Goal: Task Accomplishment & Management: Use online tool/utility

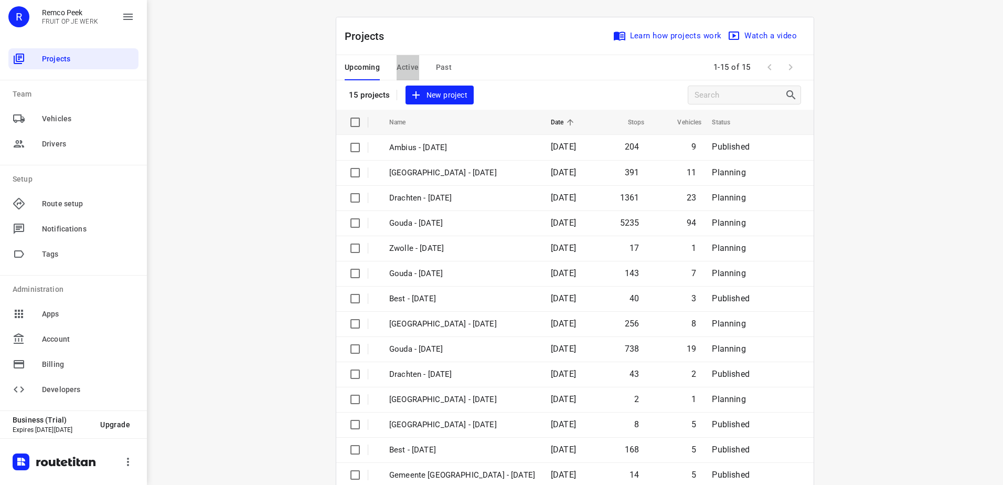
click at [406, 64] on span "Active" at bounding box center [407, 67] width 22 height 13
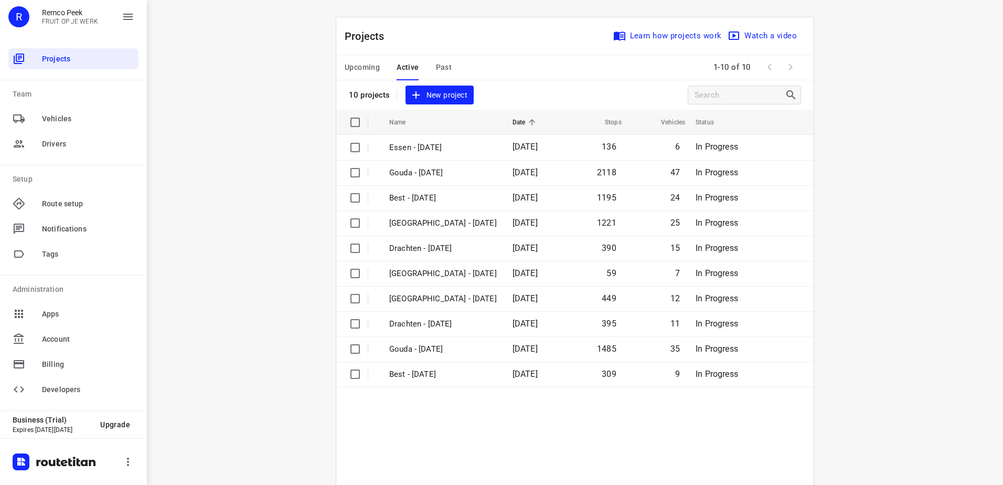
click at [370, 59] on button "Upcoming" at bounding box center [361, 67] width 35 height 25
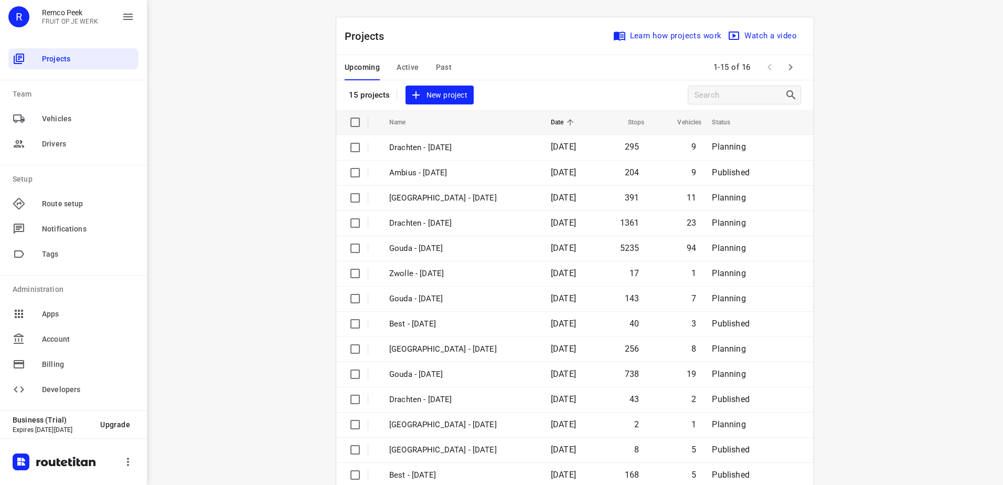
click at [406, 64] on span "Active" at bounding box center [407, 67] width 22 height 13
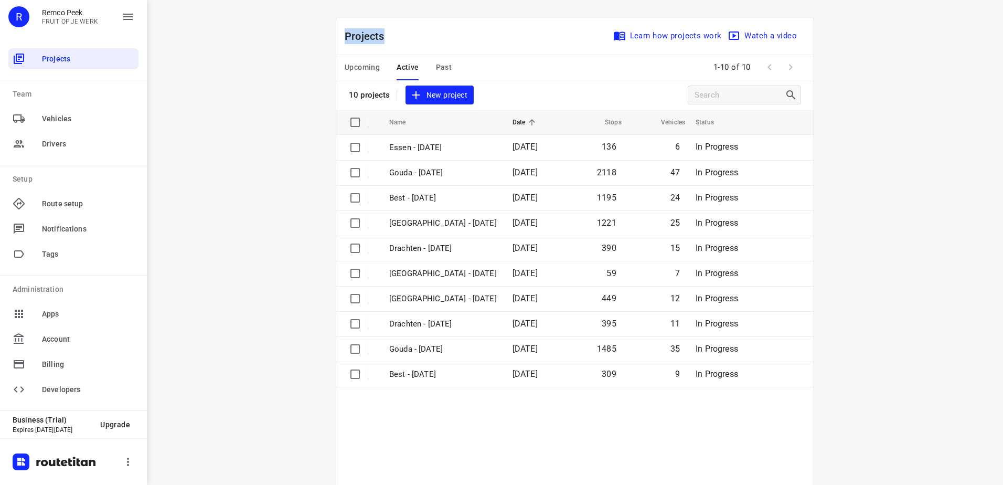
drag, startPoint x: 389, startPoint y: 42, endPoint x: 341, endPoint y: 37, distance: 47.9
click at [344, 37] on p "Projects" at bounding box center [368, 36] width 48 height 16
copy p "Projects"
click at [400, 37] on div "Projects Learn how projects work Watch a video" at bounding box center [574, 36] width 477 height 38
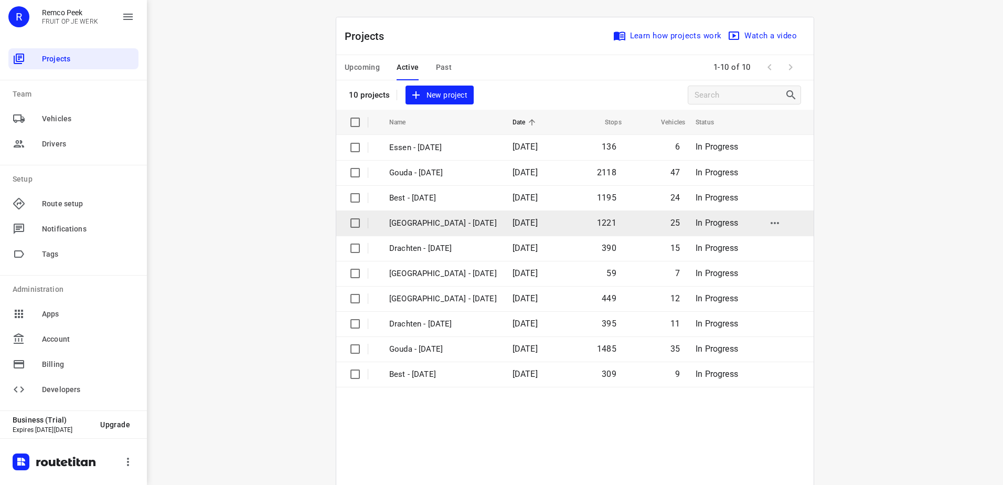
click at [434, 217] on p "[GEOGRAPHIC_DATA] - [DATE]" at bounding box center [442, 223] width 107 height 12
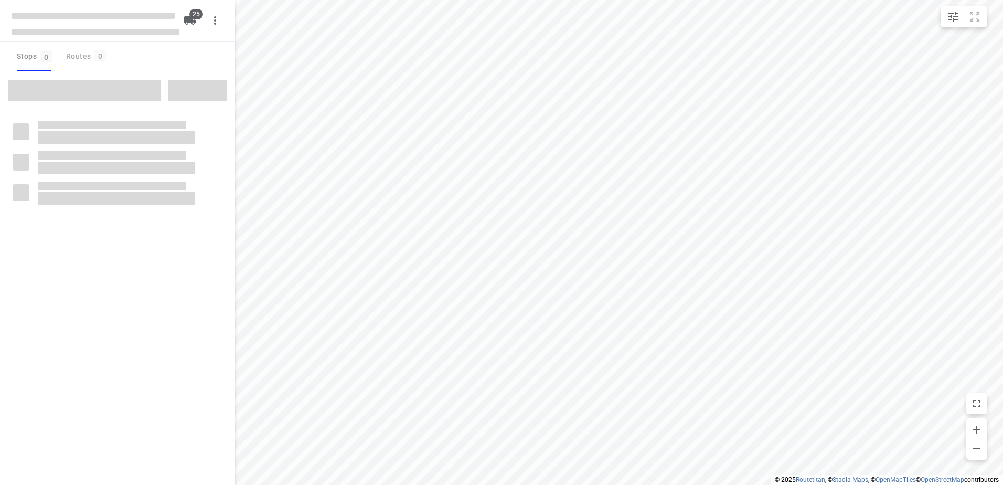
checkbox input "true"
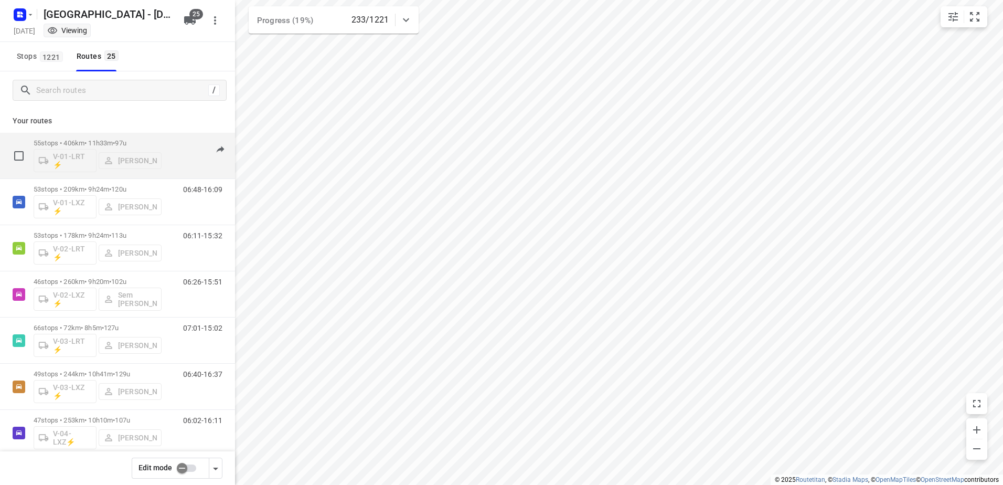
click at [100, 142] on p "55 stops • 406km • 11h33m • 97u" at bounding box center [98, 143] width 128 height 8
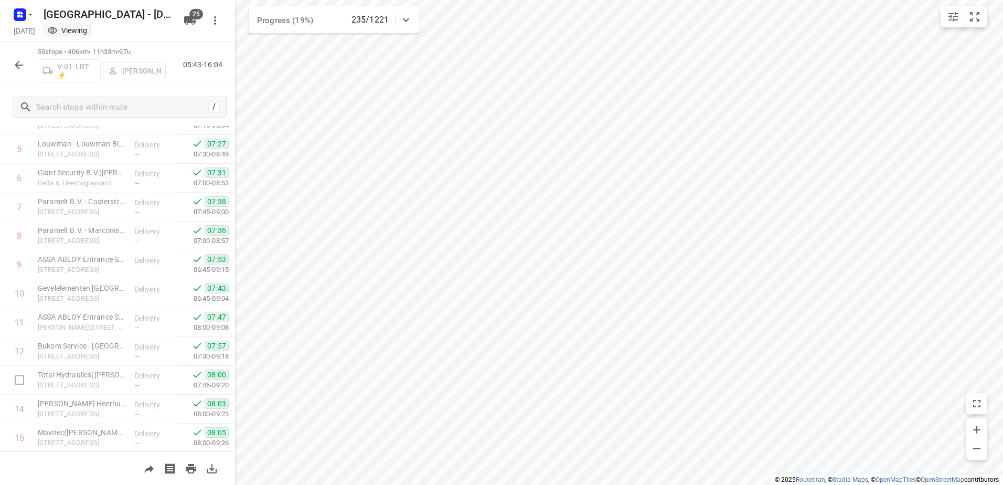
scroll to position [136, 0]
click at [23, 65] on icon "button" at bounding box center [19, 65] width 8 height 8
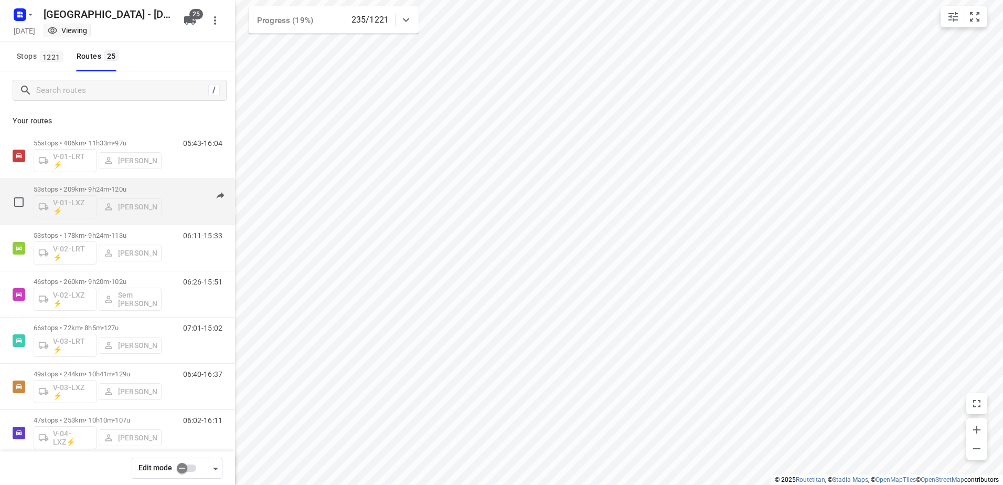
click at [104, 189] on p "53 stops • 209km • 9h24m • 120u" at bounding box center [98, 189] width 128 height 8
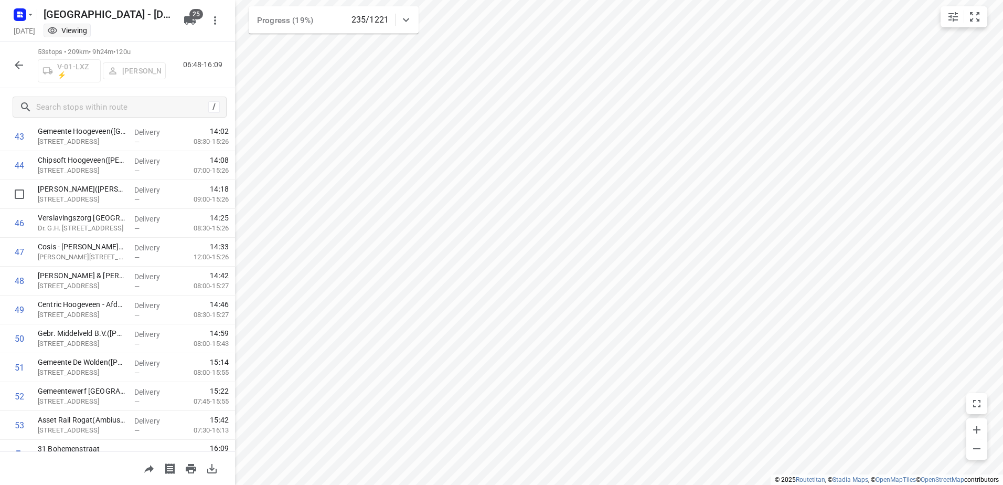
scroll to position [1285, 0]
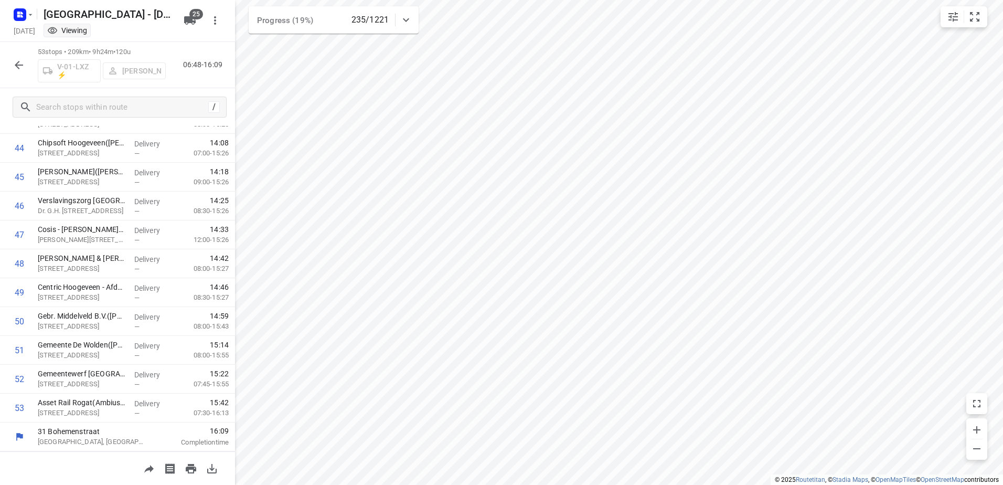
click at [24, 66] on icon "button" at bounding box center [19, 65] width 13 height 13
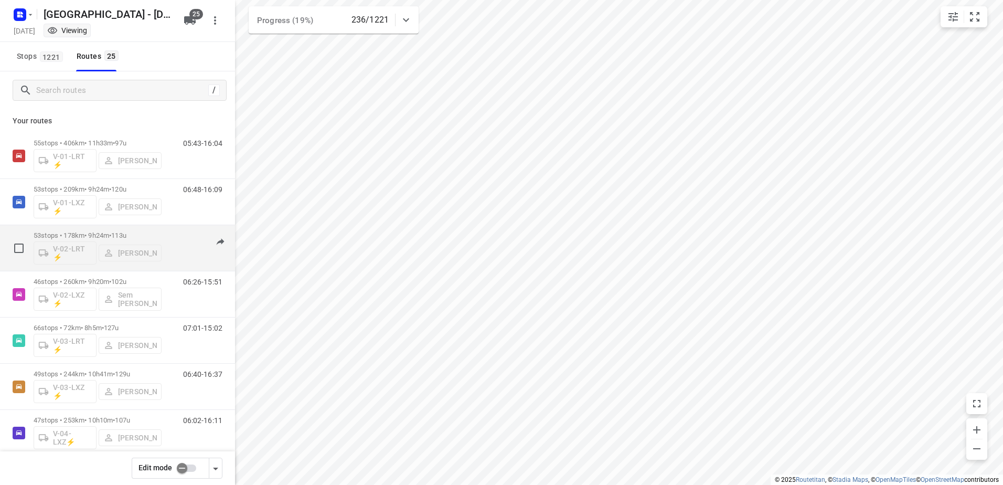
click at [100, 233] on p "53 stops • 178km • 9h24m • 113u" at bounding box center [98, 235] width 128 height 8
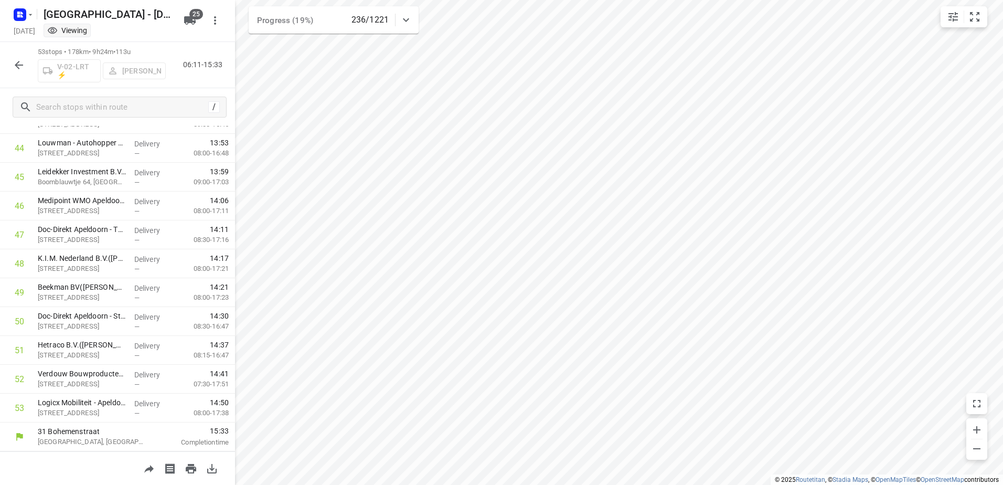
click at [8, 66] on button "button" at bounding box center [18, 65] width 21 height 21
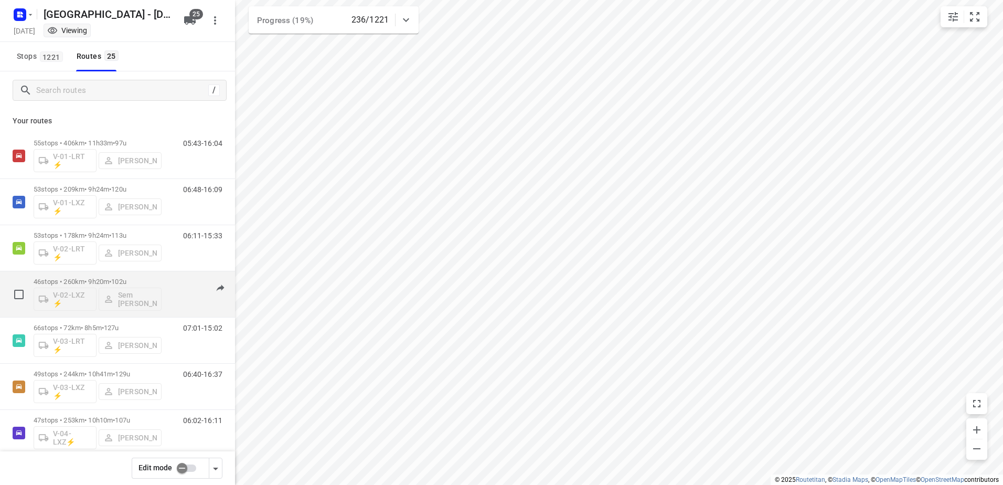
click at [92, 278] on p "46 stops • 260km • 9h20m • 102u" at bounding box center [98, 281] width 128 height 8
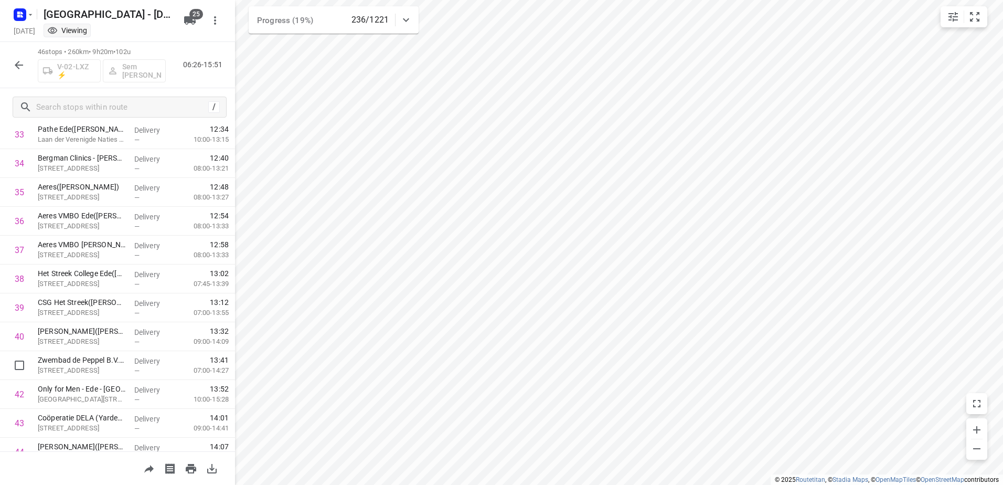
scroll to position [768, 0]
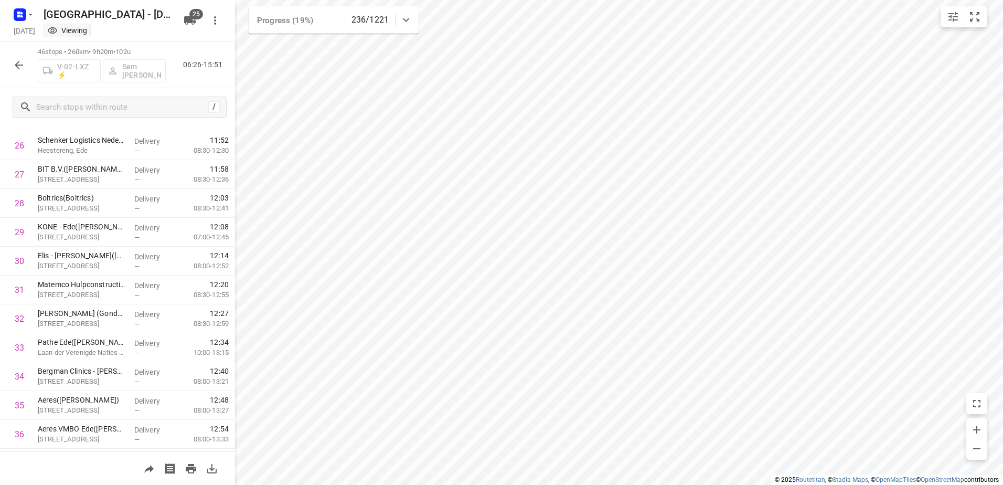
click at [13, 68] on icon "button" at bounding box center [19, 65] width 13 height 13
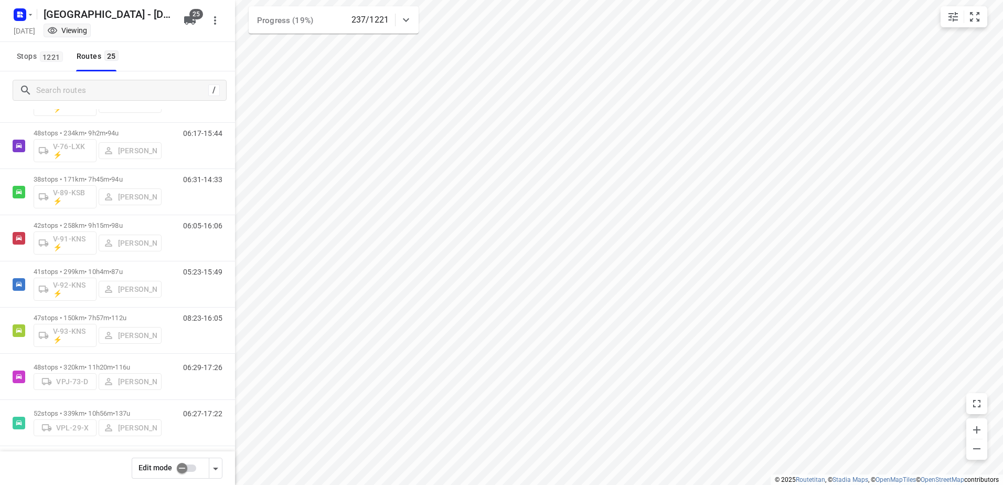
scroll to position [846, 0]
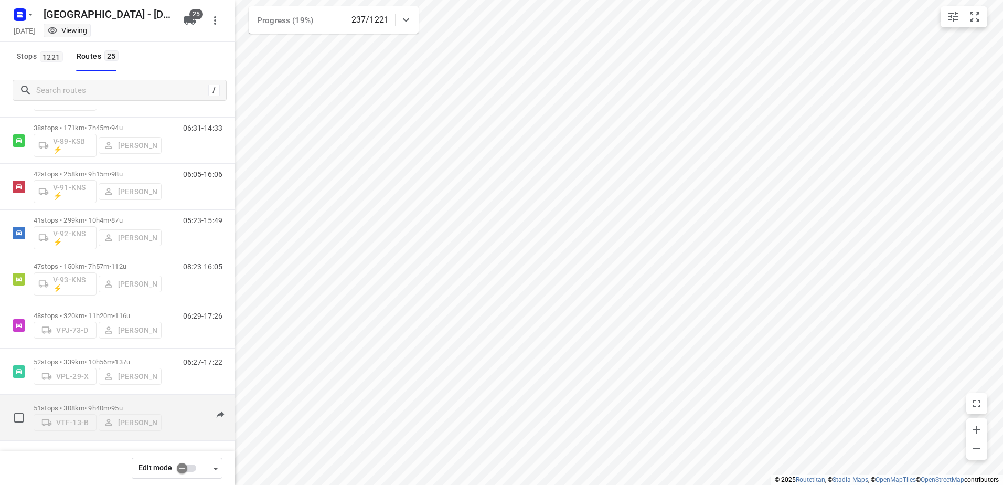
click at [91, 407] on p "51 stops • 308km • 9h40m • 95u" at bounding box center [98, 408] width 128 height 8
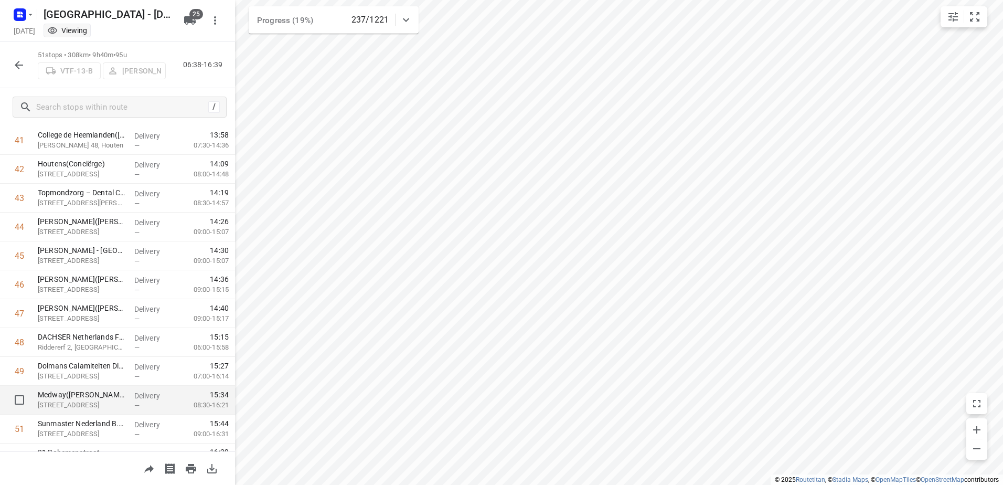
scroll to position [1227, 0]
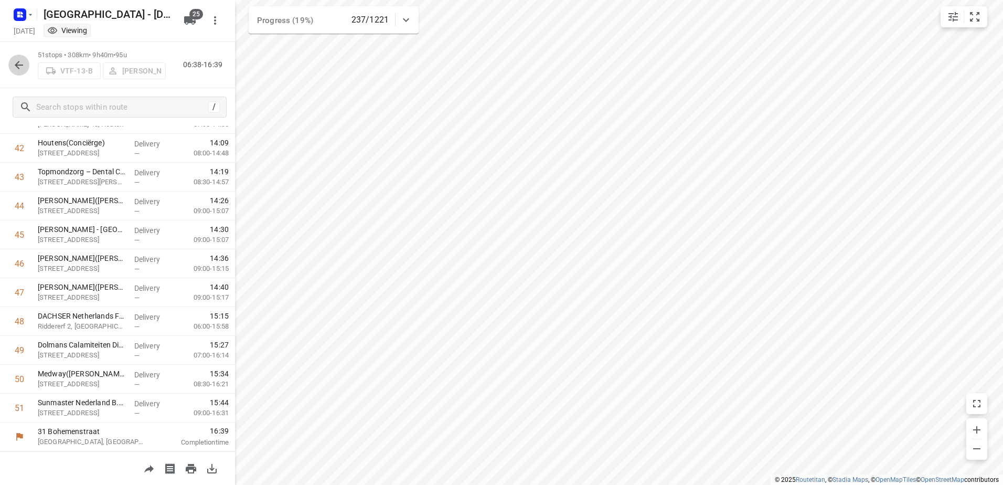
click at [17, 58] on button "button" at bounding box center [18, 65] width 21 height 21
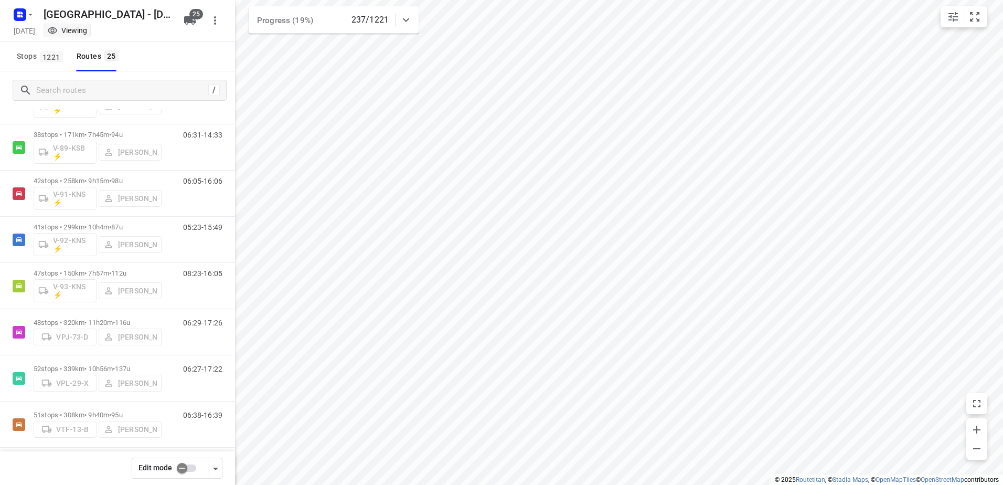
scroll to position [846, 0]
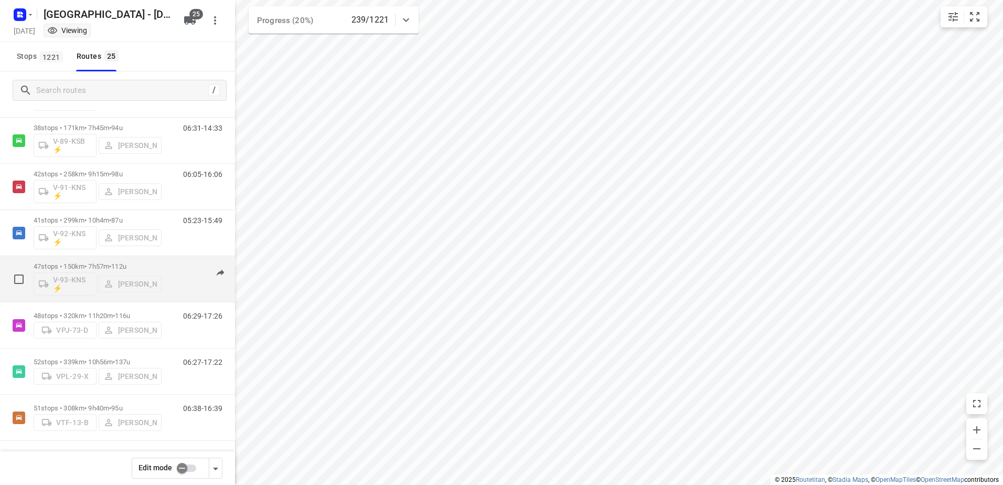
click at [97, 268] on p "47 stops • 150km • 7h57m • 112u" at bounding box center [98, 266] width 128 height 8
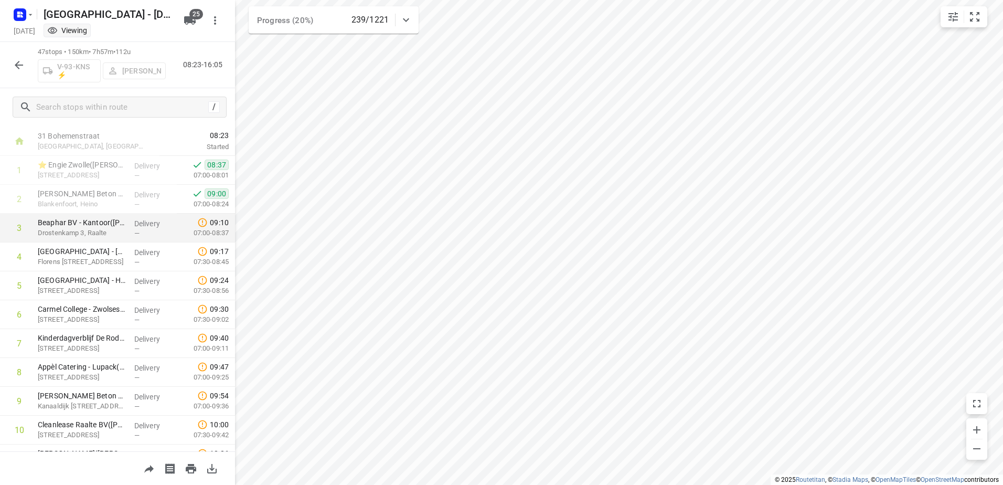
scroll to position [0, 0]
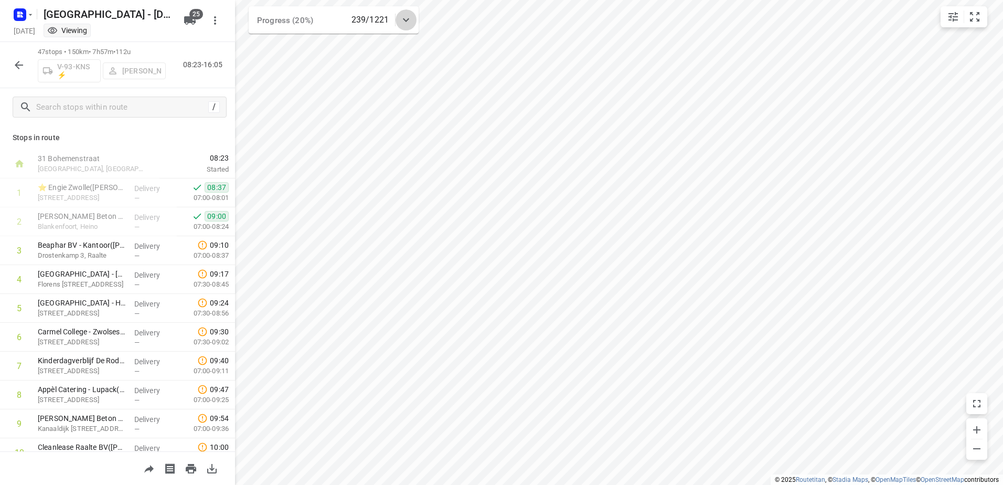
click at [406, 19] on icon at bounding box center [406, 20] width 13 height 13
click at [406, 19] on icon at bounding box center [406, 24] width 13 height 13
click at [16, 61] on icon "button" at bounding box center [19, 65] width 13 height 13
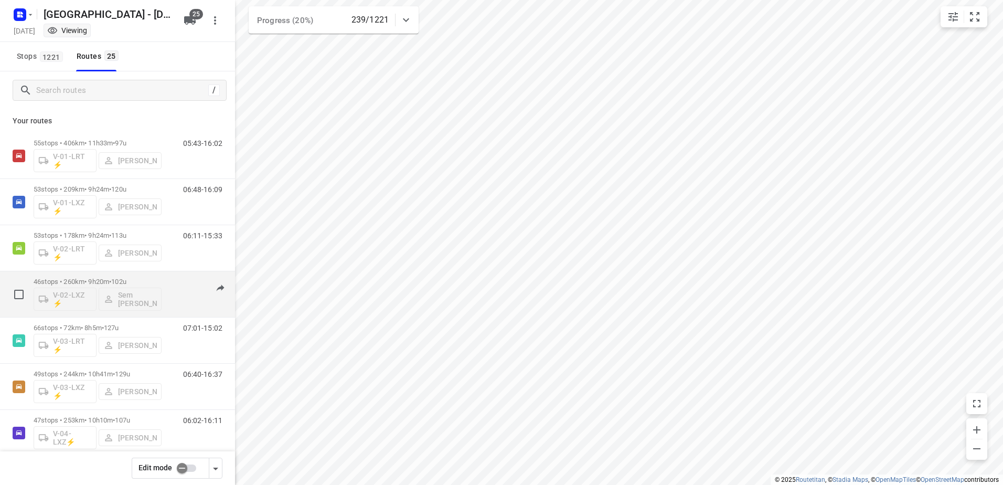
click at [90, 272] on div "46 stops • 260km • 9h20m • 102u V-02-LXZ ⚡ Sem [PERSON_NAME]" at bounding box center [98, 294] width 128 height 44
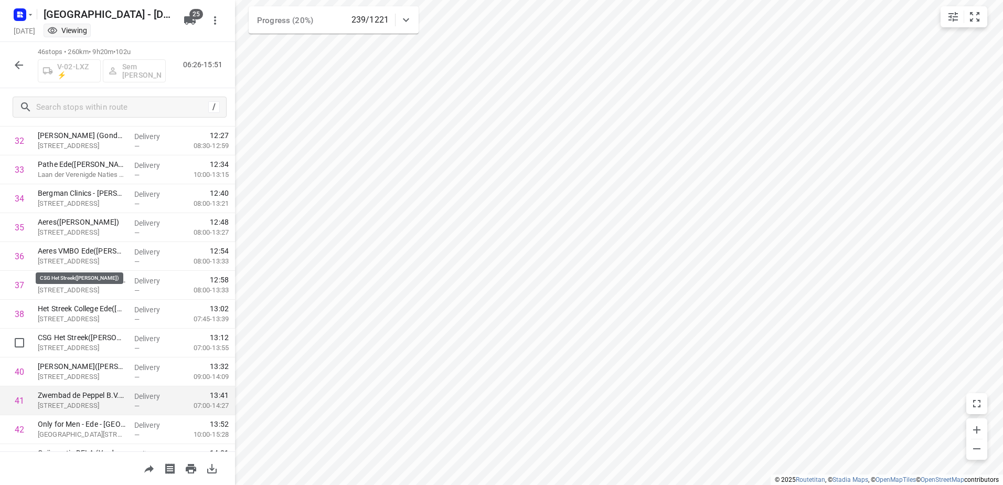
scroll to position [1083, 0]
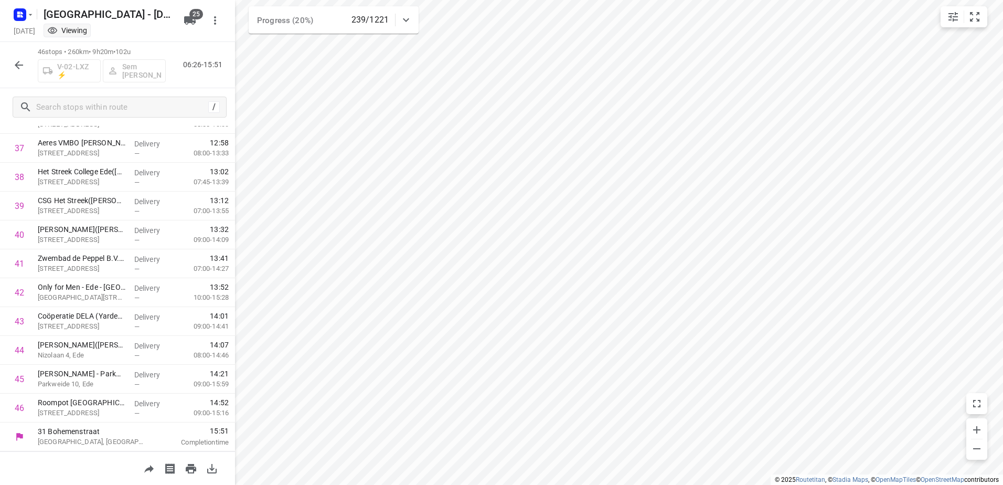
click at [23, 64] on icon "button" at bounding box center [19, 65] width 8 height 8
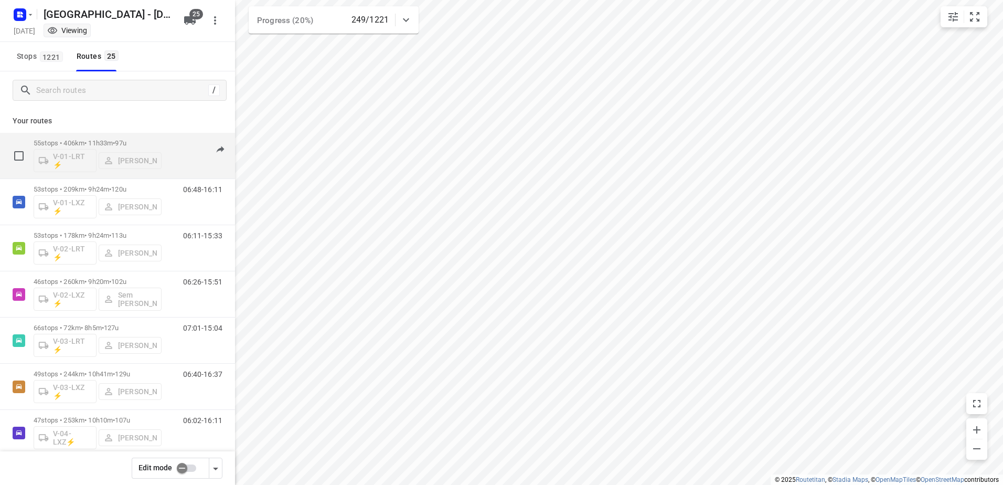
click at [102, 141] on p "55 stops • 406km • 11h33m • 97u" at bounding box center [98, 143] width 128 height 8
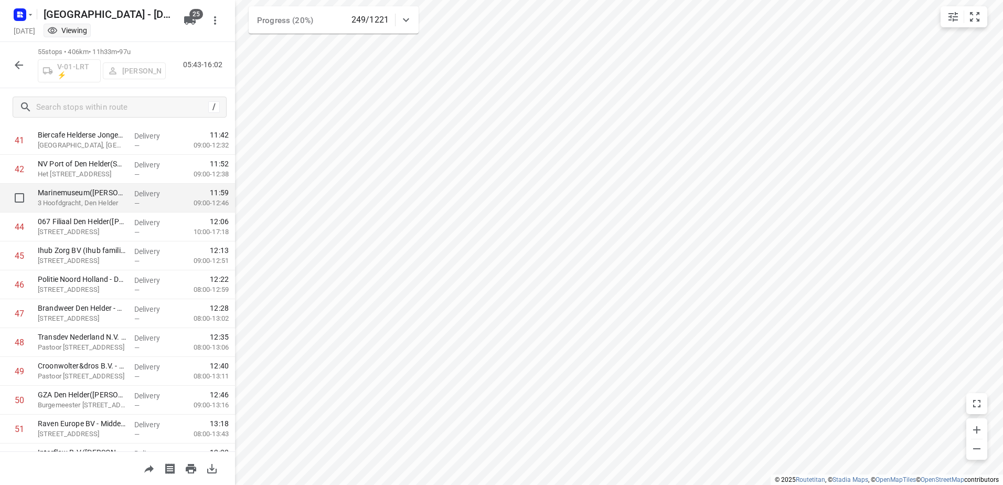
scroll to position [1342, 0]
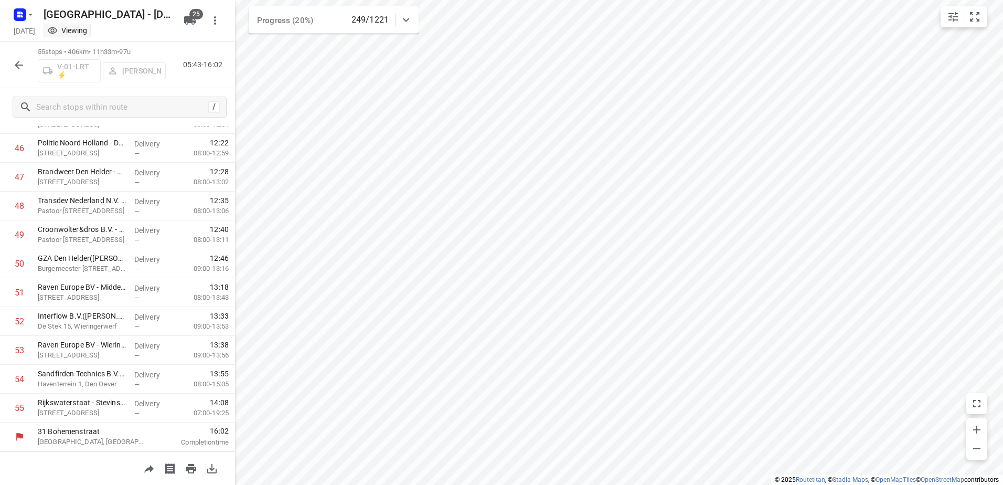
click at [12, 64] on button "button" at bounding box center [18, 65] width 21 height 21
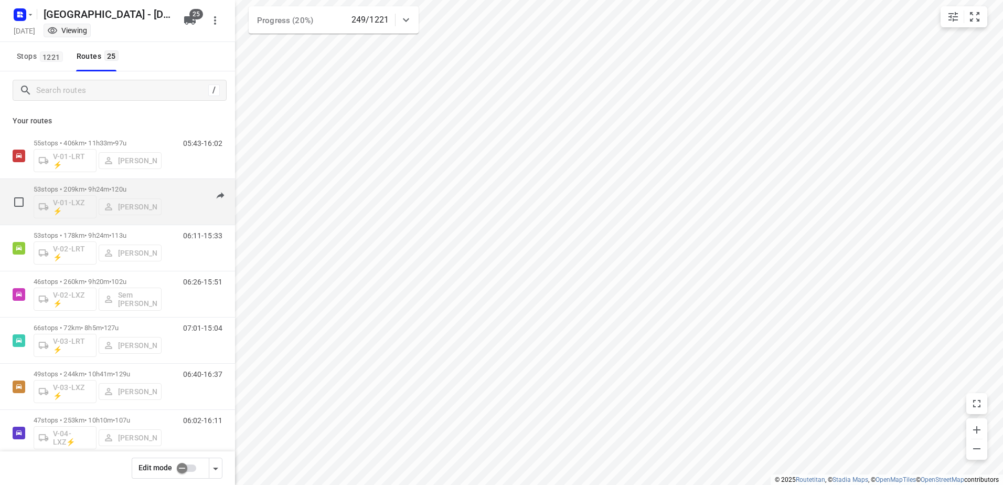
click at [101, 186] on p "53 stops • 209km • 9h24m • 120u" at bounding box center [98, 189] width 128 height 8
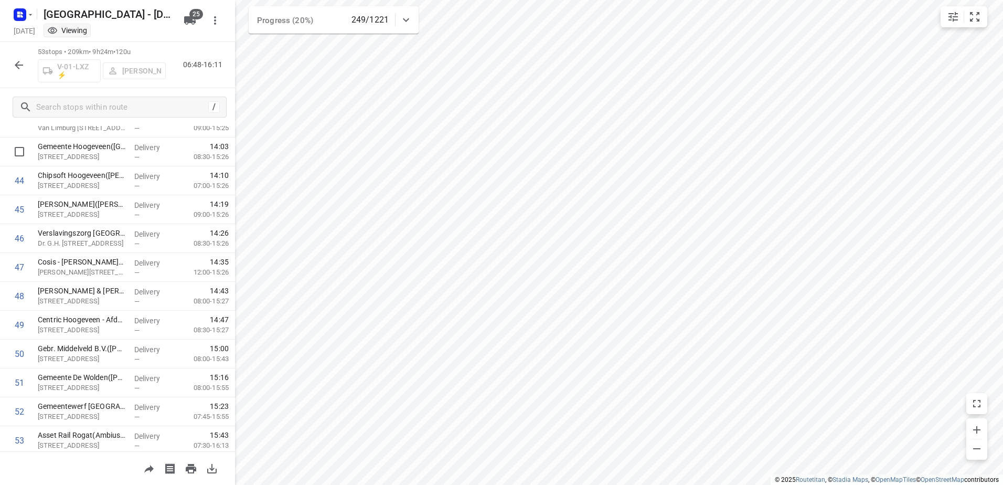
scroll to position [1285, 0]
click at [14, 64] on icon "button" at bounding box center [19, 65] width 13 height 13
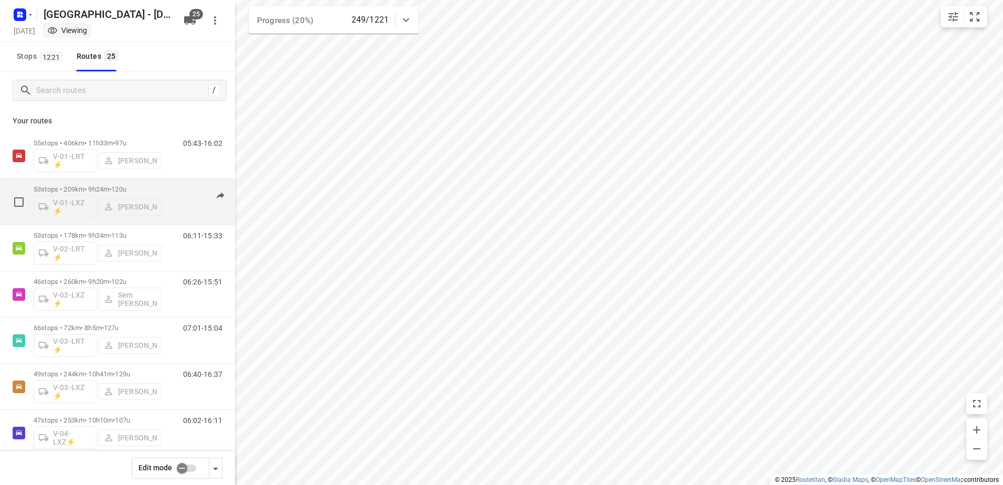
click at [83, 186] on p "53 stops • 209km • 9h24m • 120u" at bounding box center [98, 189] width 128 height 8
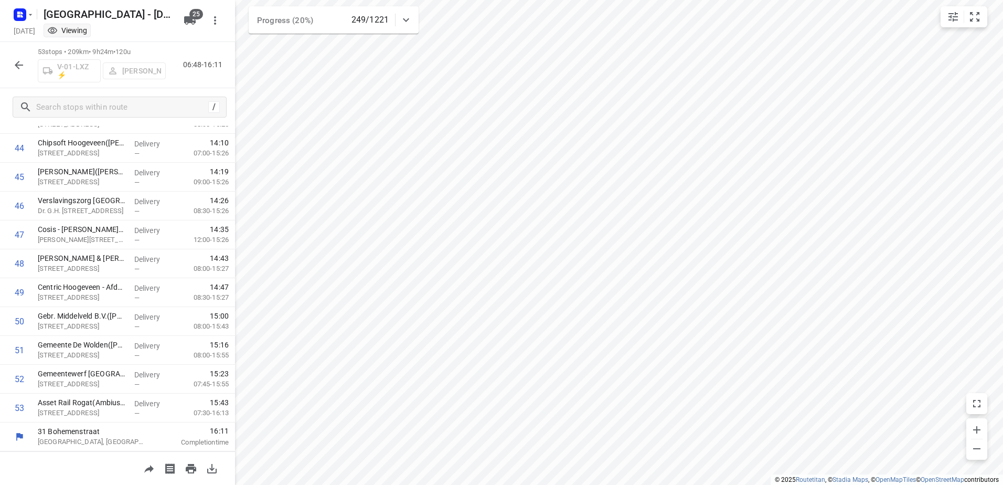
click at [24, 63] on icon "button" at bounding box center [19, 65] width 13 height 13
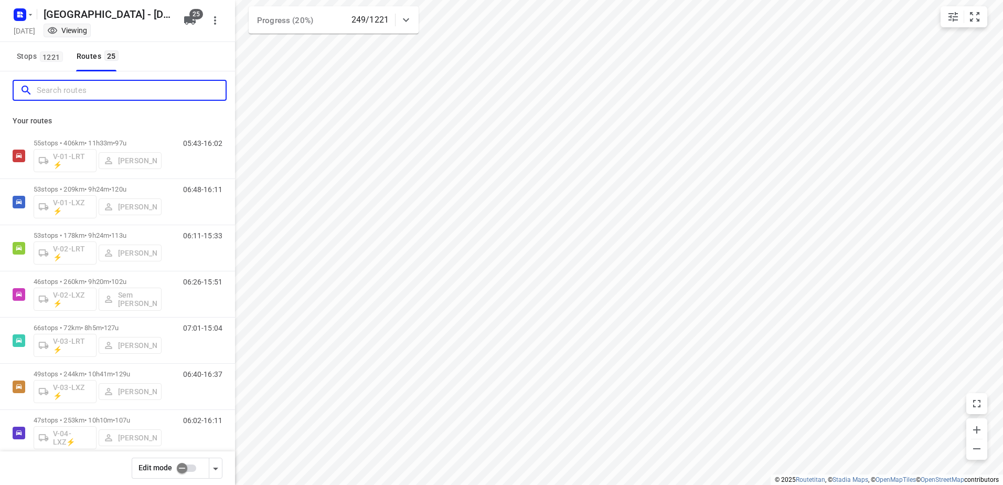
click at [74, 92] on input "Search routes" at bounding box center [131, 90] width 189 height 16
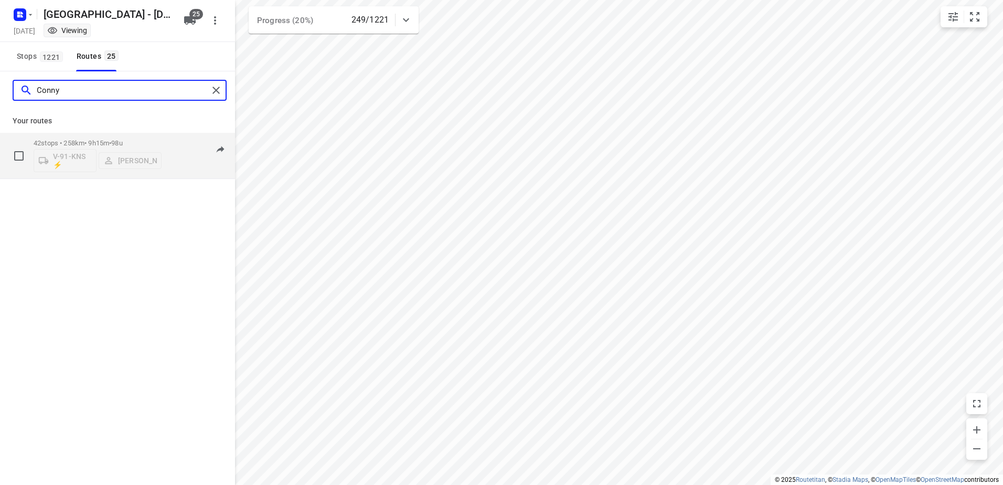
type input "Conny"
click at [95, 138] on div "42 stops • 258km • 9h15m • 98u V-91-KNS ⚡ [PERSON_NAME]" at bounding box center [98, 156] width 128 height 44
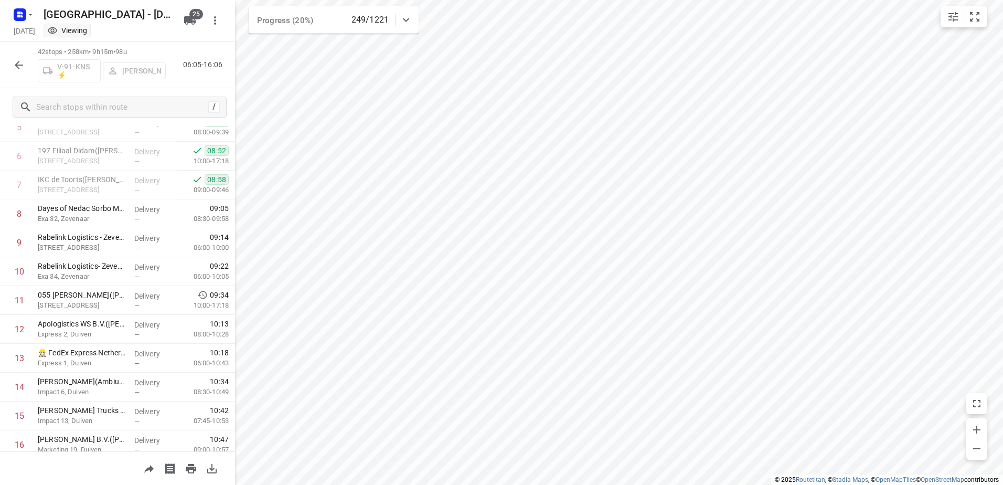
scroll to position [128, 0]
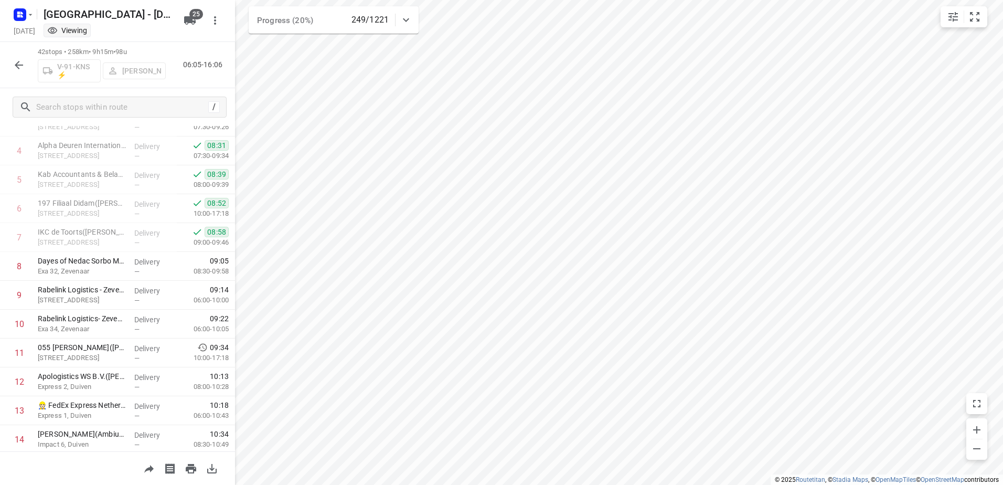
click at [24, 63] on icon "button" at bounding box center [19, 65] width 13 height 13
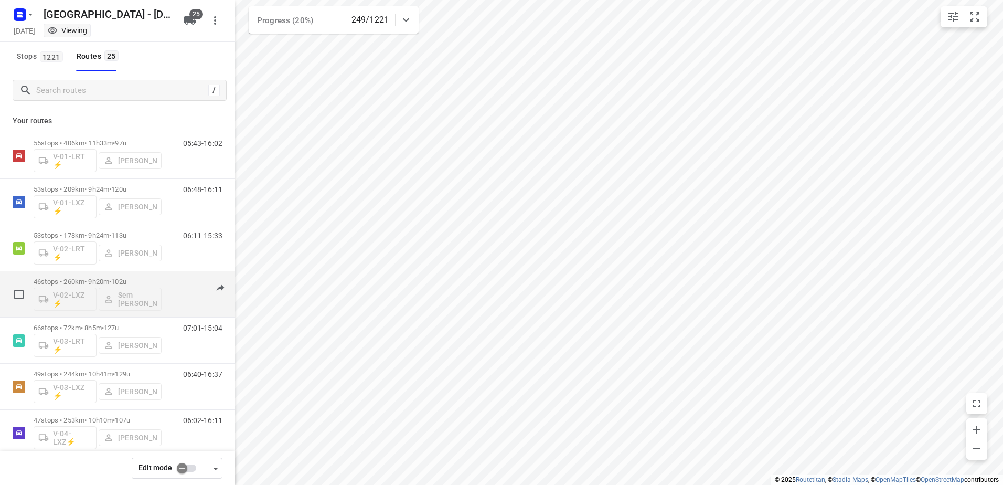
click at [95, 272] on div "46 stops • 260km • 9h20m • 102u V-02-LXZ ⚡ Sem [PERSON_NAME] 06:26-15:51" at bounding box center [117, 294] width 235 height 46
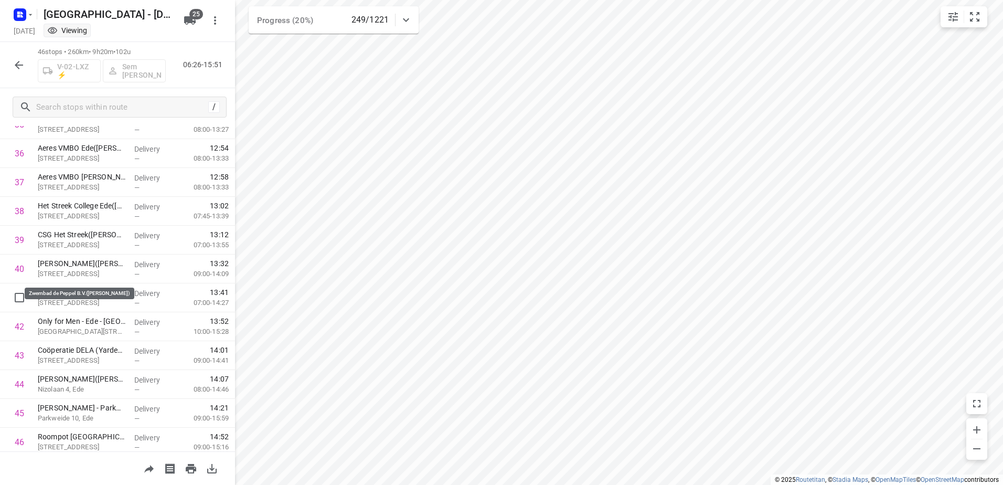
scroll to position [1083, 0]
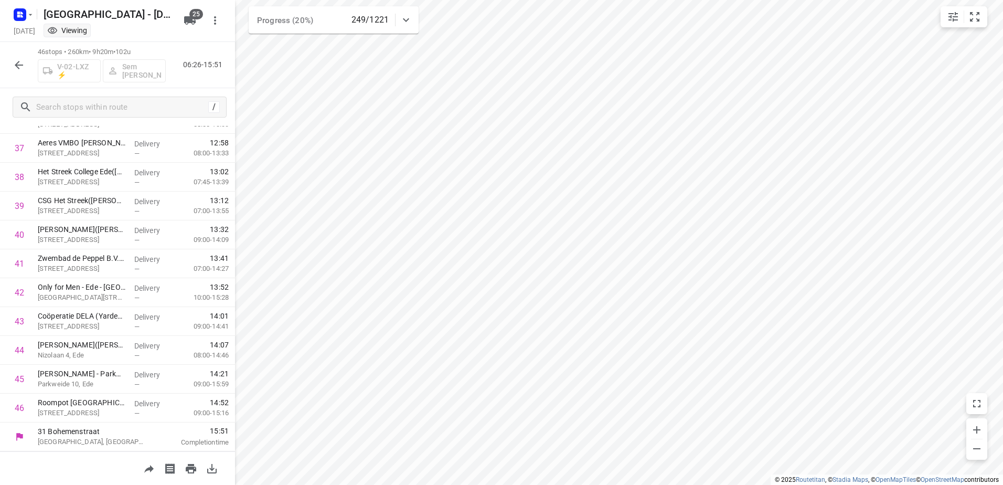
click at [16, 69] on icon "button" at bounding box center [19, 65] width 13 height 13
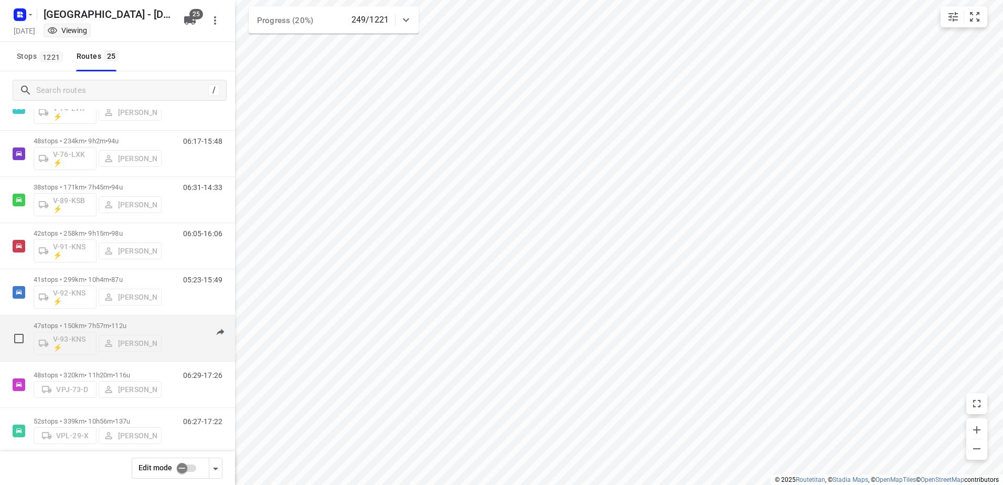
scroll to position [846, 0]
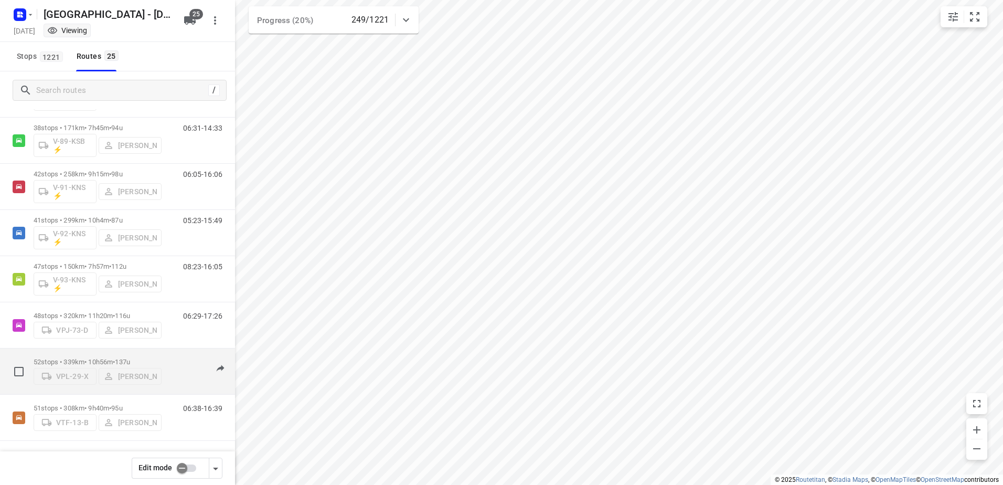
click at [90, 361] on p "52 stops • 339km • 10h56m • 137u" at bounding box center [98, 362] width 128 height 8
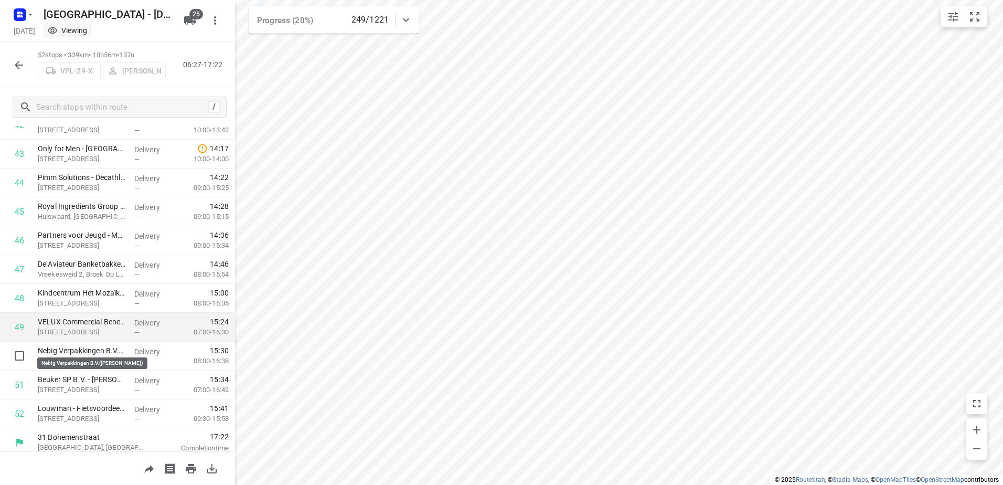
scroll to position [1256, 0]
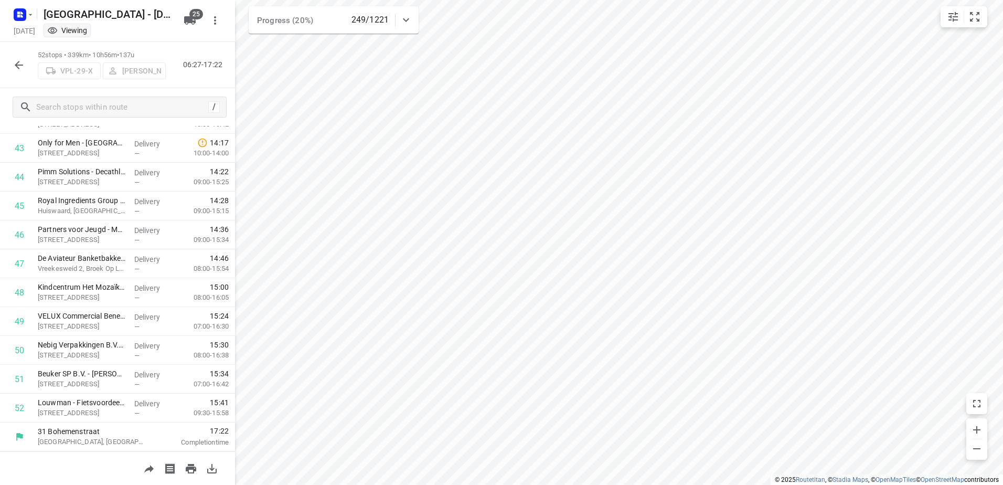
click at [14, 51] on div "52 stops • 339km • 10h56m • 137u VPL-29-X [PERSON_NAME] 06:27-17:22" at bounding box center [117, 65] width 235 height 46
click at [17, 56] on button "button" at bounding box center [18, 65] width 21 height 21
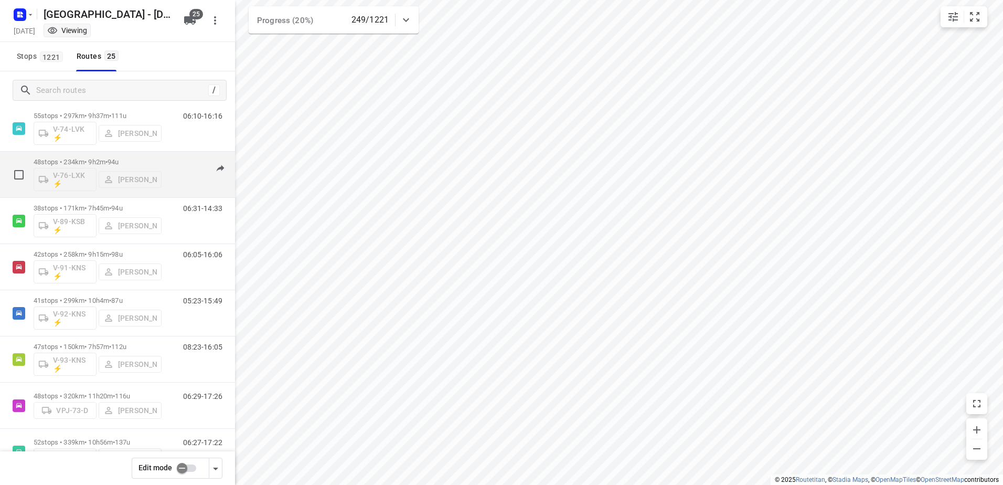
scroll to position [846, 0]
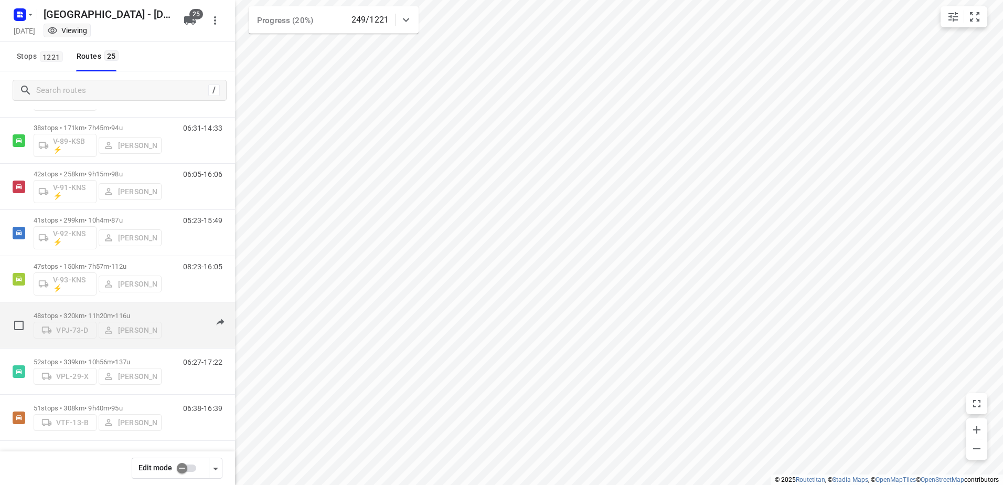
click at [95, 306] on div "48 stops • 320km • 11h20m • 116u VPJ-73-D [PERSON_NAME]" at bounding box center [98, 324] width 128 height 37
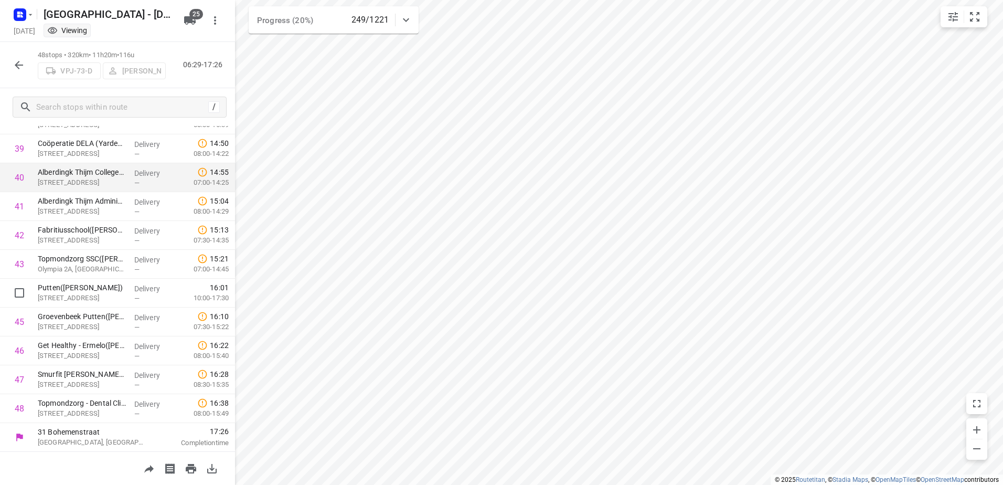
scroll to position [1140, 0]
click at [14, 60] on icon "button" at bounding box center [19, 65] width 13 height 13
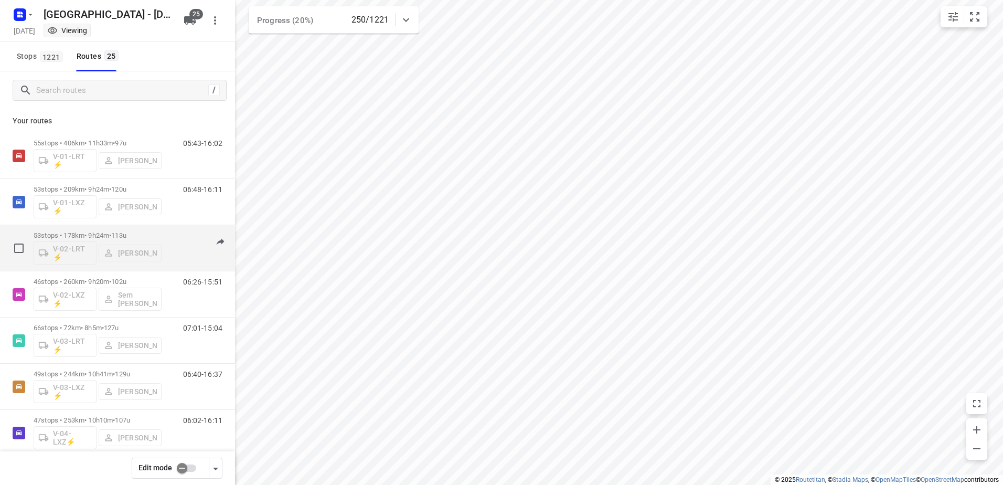
click at [111, 235] on p "53 stops • 178km • 9h24m • 113u" at bounding box center [98, 235] width 128 height 8
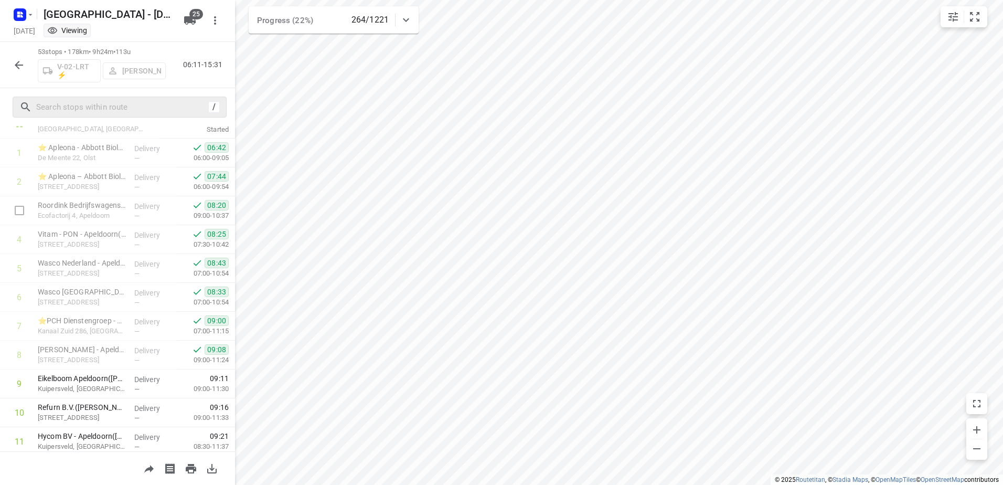
scroll to position [26, 0]
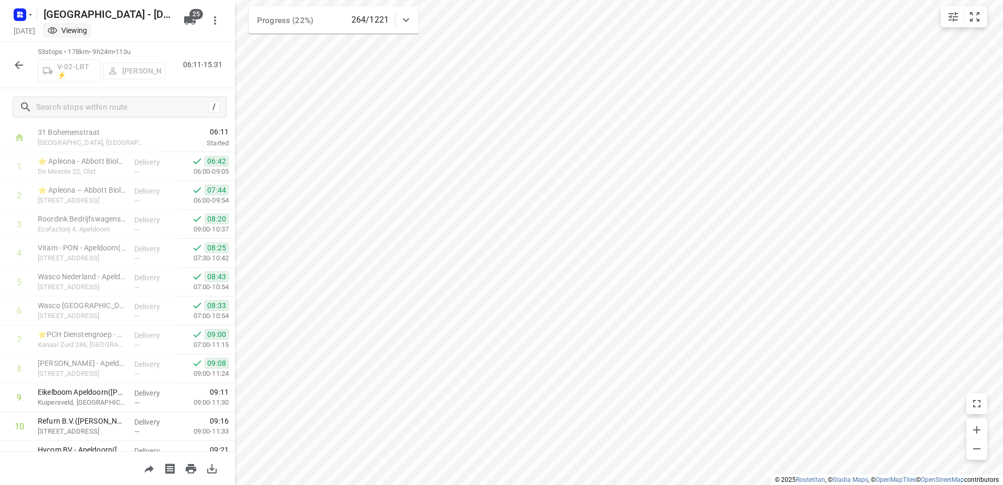
click at [20, 63] on icon "button" at bounding box center [19, 65] width 13 height 13
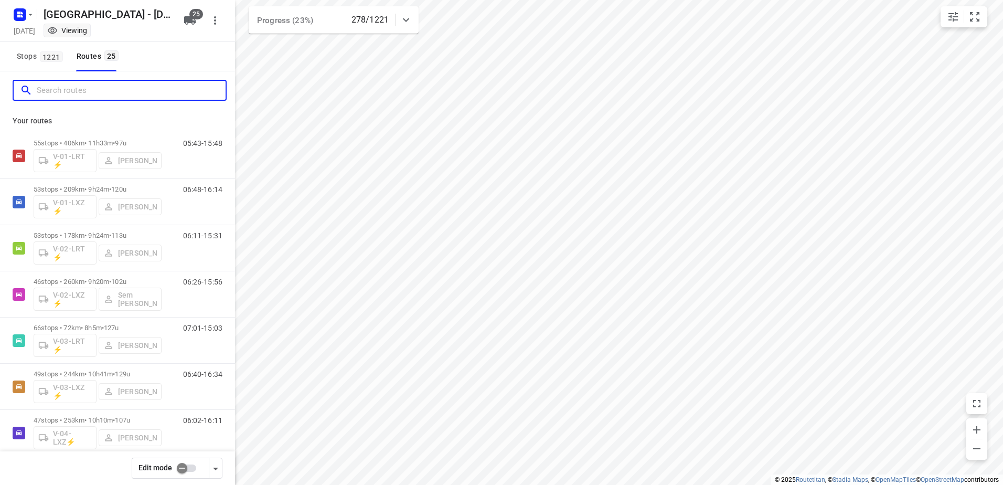
click at [157, 88] on input "Search routes" at bounding box center [131, 90] width 189 height 16
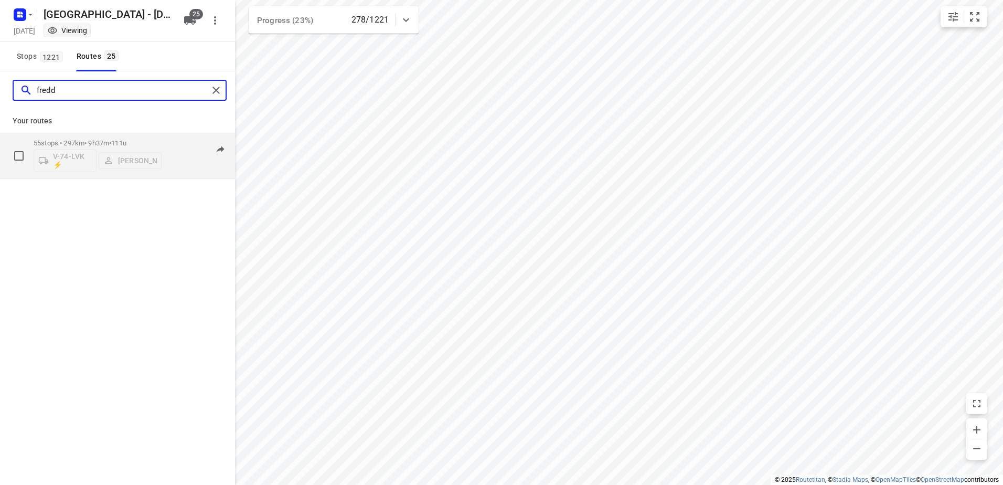
type input "fredd"
click at [155, 141] on p "55 stops • 297km • 9h37m • 111u" at bounding box center [98, 143] width 128 height 8
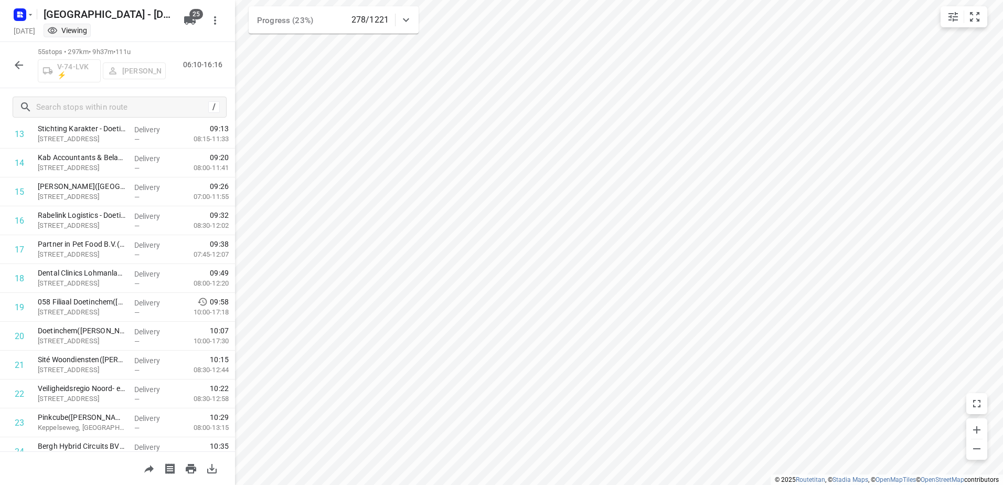
scroll to position [346, 0]
click at [23, 63] on icon "button" at bounding box center [19, 65] width 13 height 13
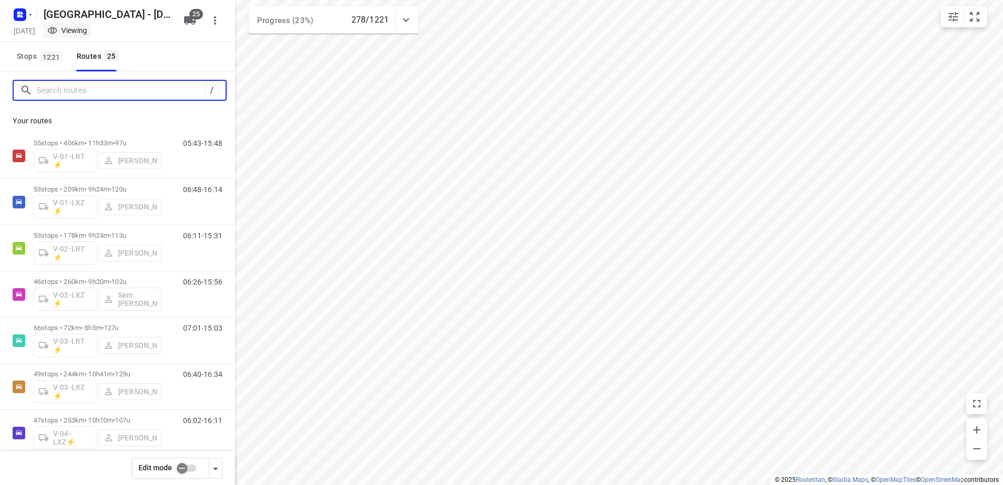
click at [85, 90] on input "Search routes" at bounding box center [121, 90] width 168 height 16
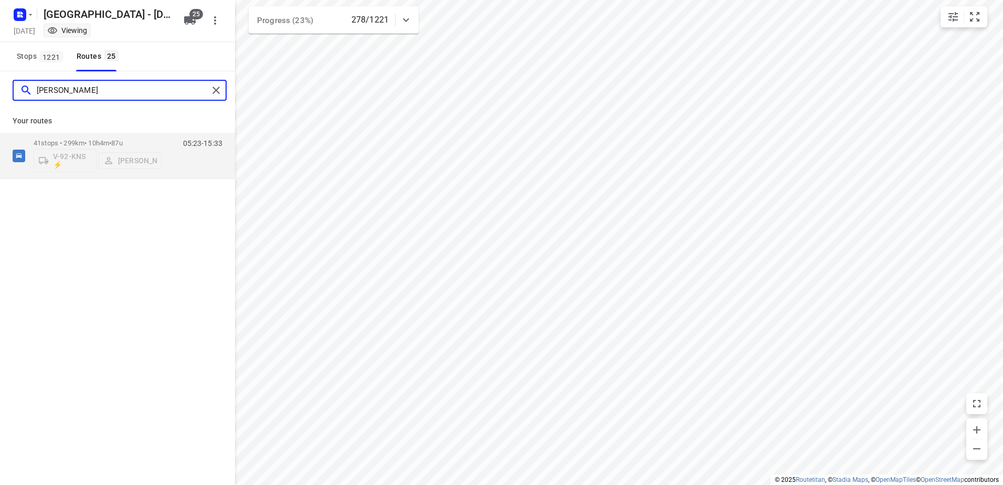
type input "[PERSON_NAME]"
click at [106, 131] on div "Your routes 41 stops • 299km • 10h4m • 87u V-92-KNS ⚡ [PERSON_NAME] 05:23-15:33" at bounding box center [117, 144] width 235 height 70
click at [105, 134] on div "41 stops • 299km • 10h4m • 87u V-92-KNS ⚡ [PERSON_NAME]" at bounding box center [98, 156] width 128 height 44
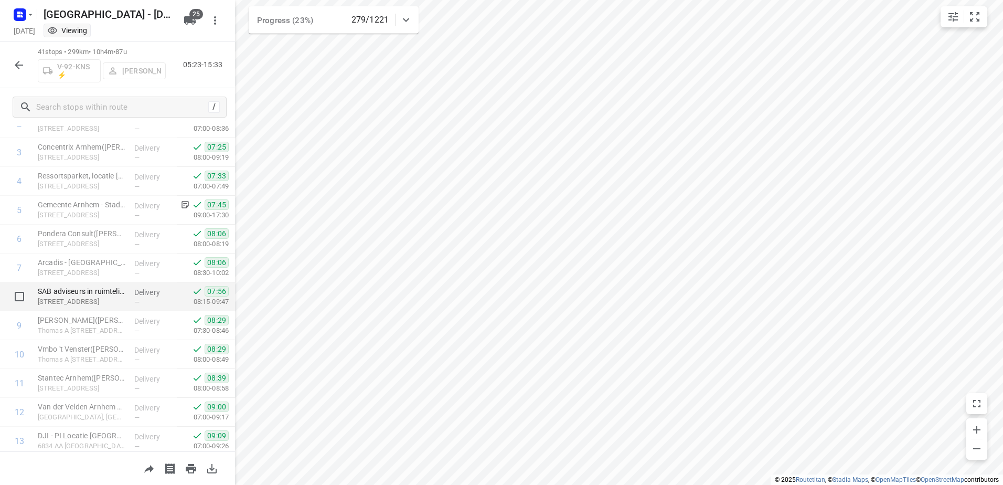
scroll to position [0, 0]
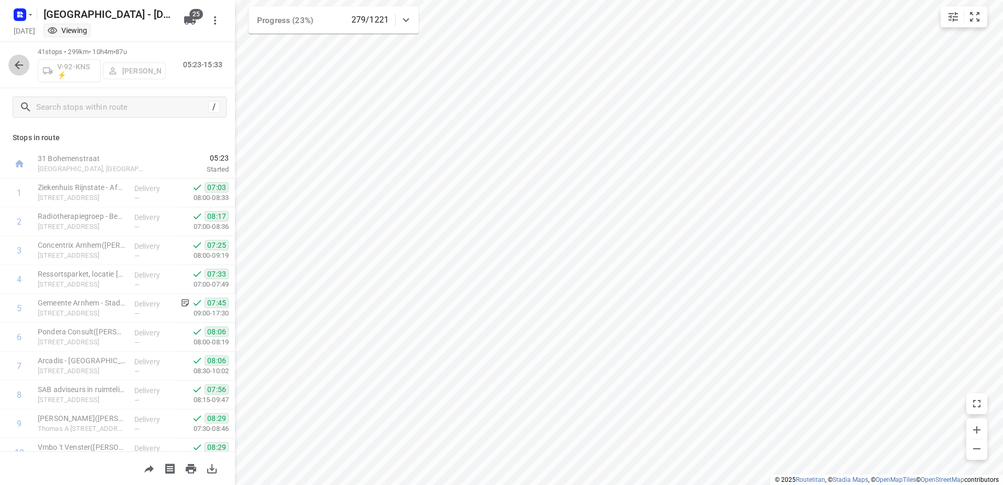
click at [17, 57] on button "button" at bounding box center [18, 65] width 21 height 21
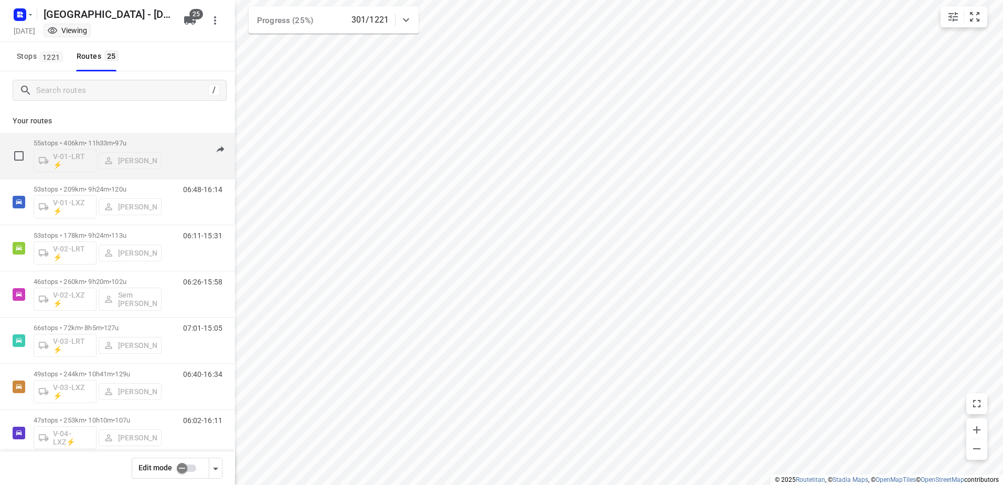
click at [115, 139] on span "•" at bounding box center [114, 143] width 2 height 8
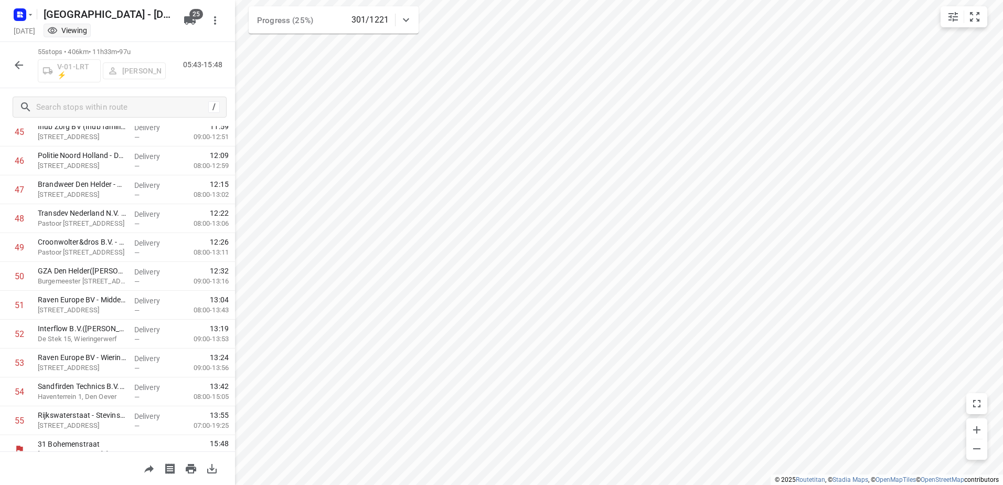
scroll to position [1342, 0]
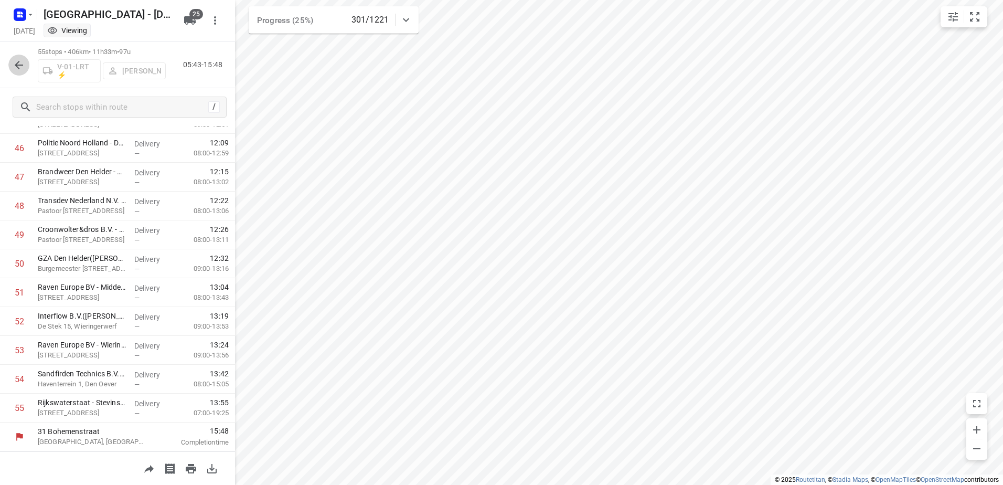
click at [25, 66] on icon "button" at bounding box center [19, 65] width 13 height 13
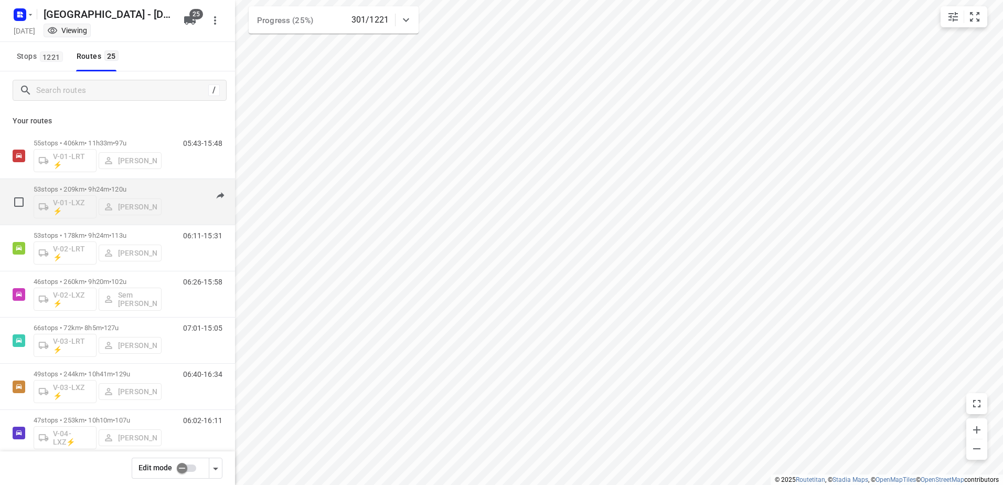
click at [126, 188] on span "120u" at bounding box center [118, 189] width 15 height 8
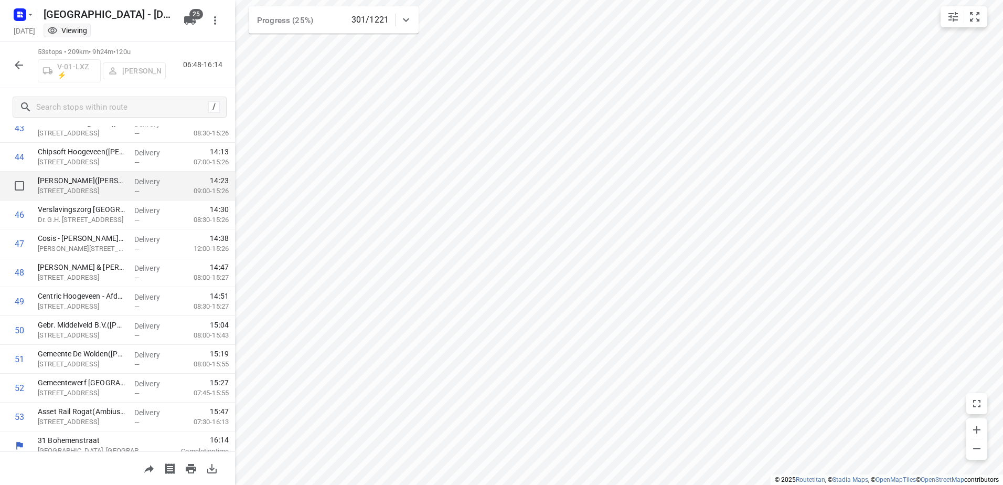
scroll to position [1285, 0]
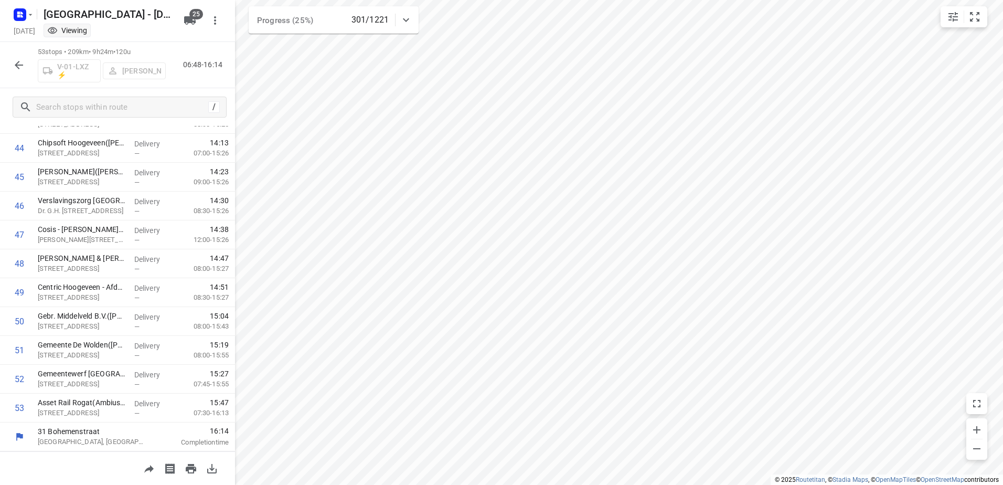
click at [20, 60] on icon "button" at bounding box center [19, 65] width 13 height 13
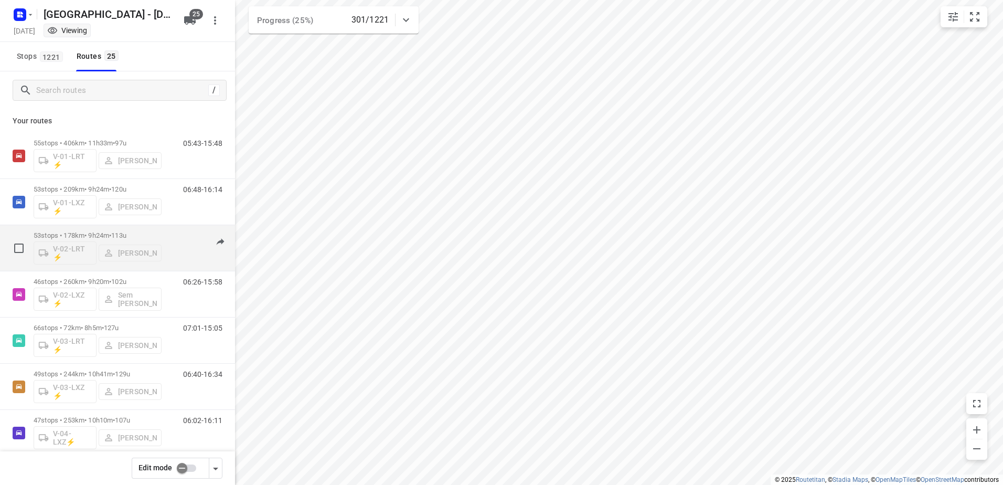
click at [98, 235] on p "53 stops • 178km • 9h24m • 113u" at bounding box center [98, 235] width 128 height 8
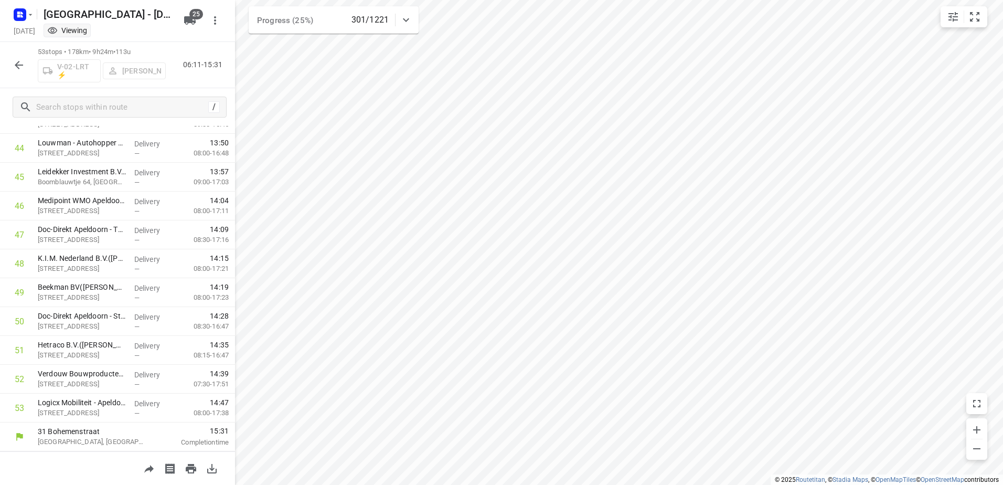
click at [15, 53] on div "53 stops • 178km • 9h24m • 113u V-02-LRT ⚡ [PERSON_NAME] 06:11-15:31" at bounding box center [117, 65] width 235 height 46
click at [17, 63] on icon "button" at bounding box center [19, 65] width 8 height 8
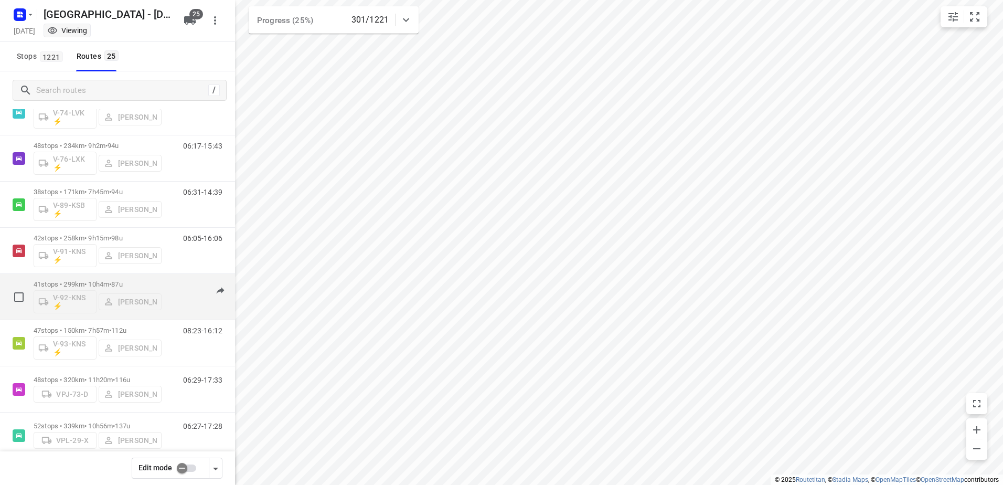
scroll to position [846, 0]
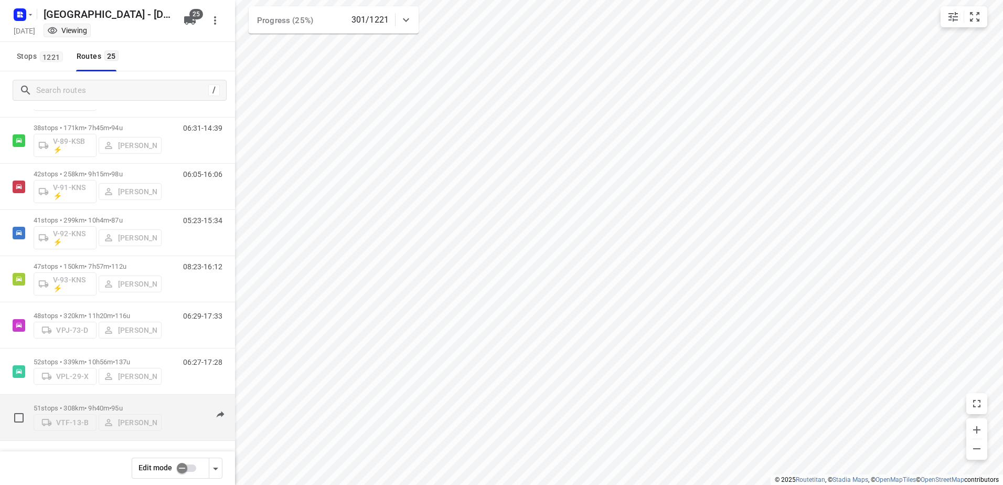
click at [111, 406] on span "•" at bounding box center [110, 408] width 2 height 8
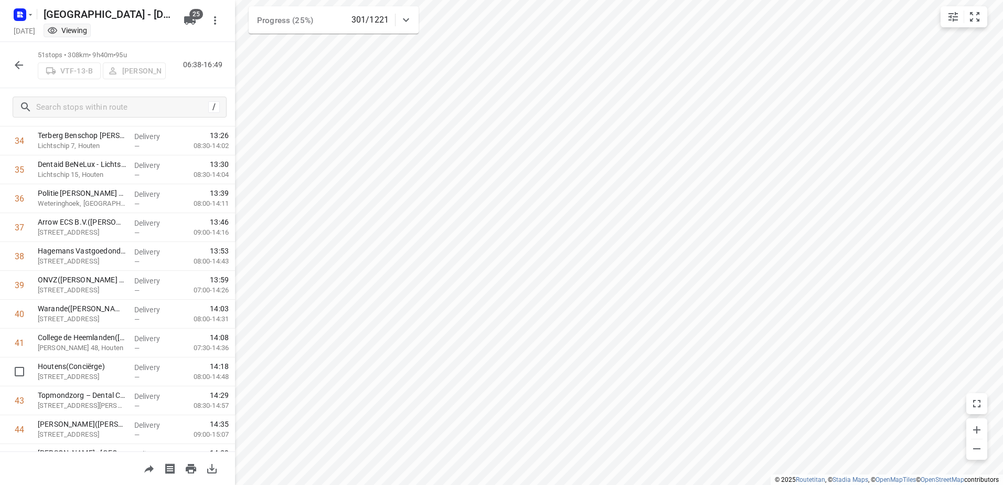
scroll to position [1227, 0]
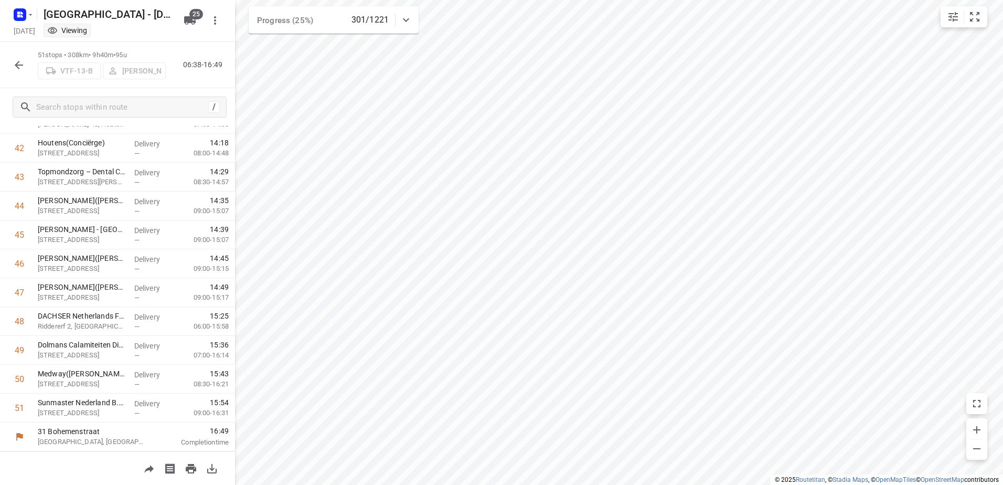
click at [15, 70] on icon "button" at bounding box center [19, 65] width 13 height 13
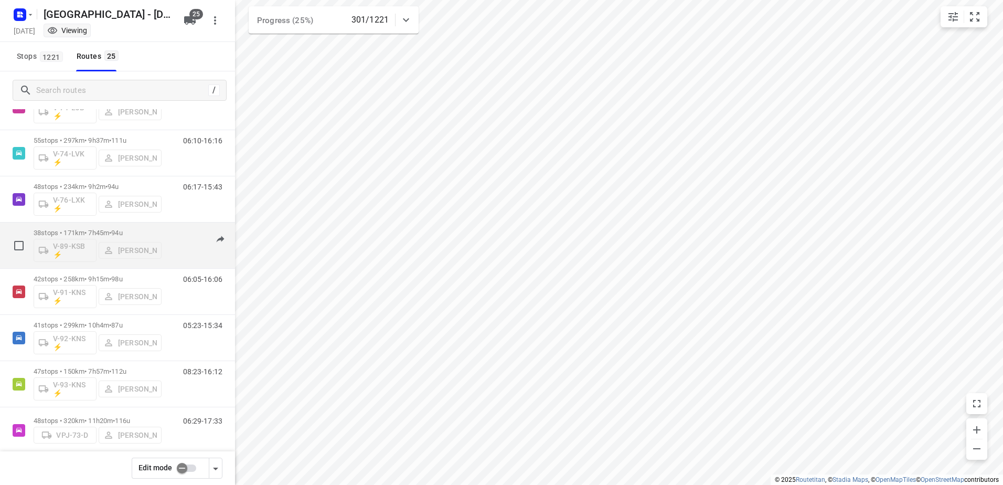
scroll to position [688, 0]
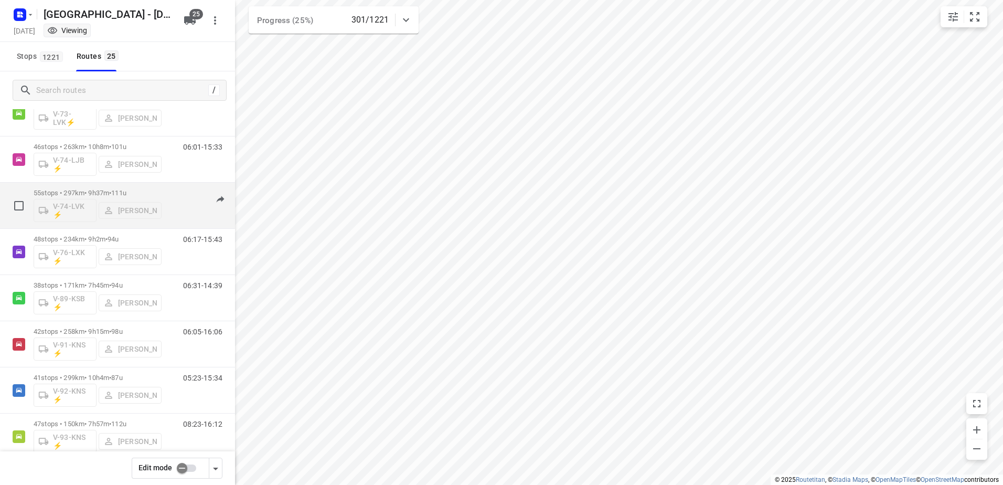
click at [93, 195] on p "55 stops • 297km • 9h37m • 111u" at bounding box center [98, 193] width 128 height 8
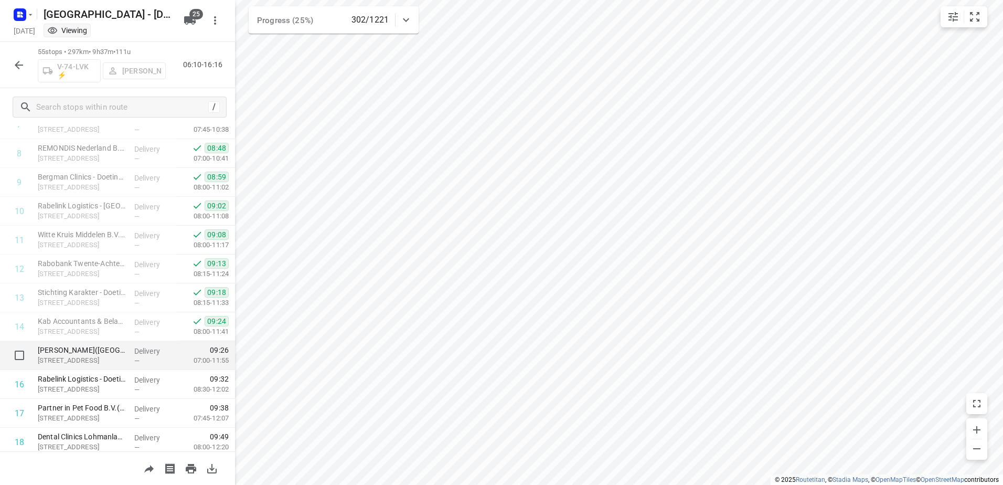
scroll to position [294, 0]
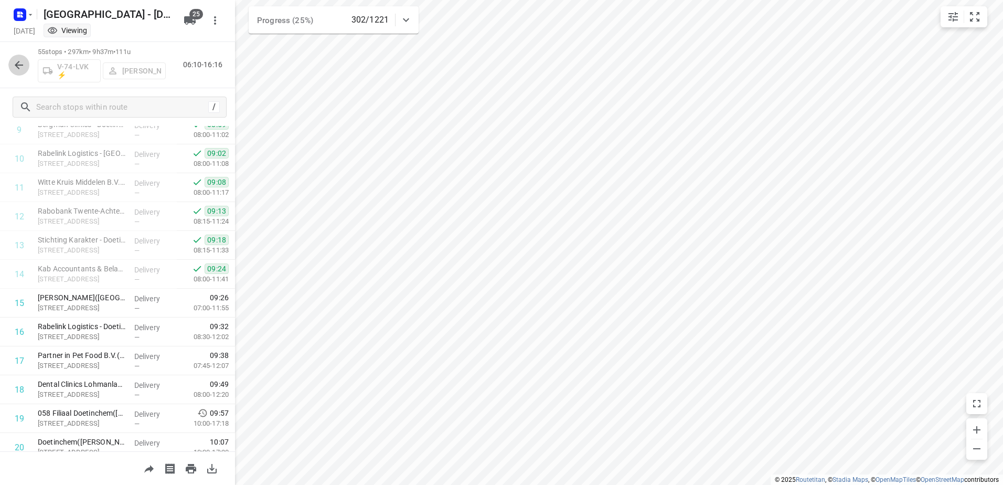
click at [13, 66] on icon "button" at bounding box center [19, 65] width 13 height 13
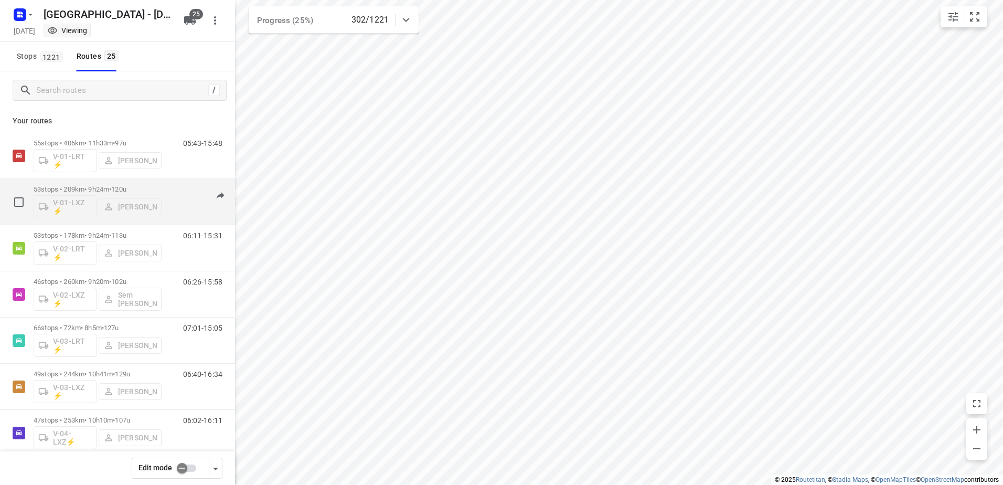
click at [108, 182] on div "53 stops • 209km • 9h24m • 120u V-01-LXZ ⚡ Milan Rave" at bounding box center [98, 202] width 128 height 44
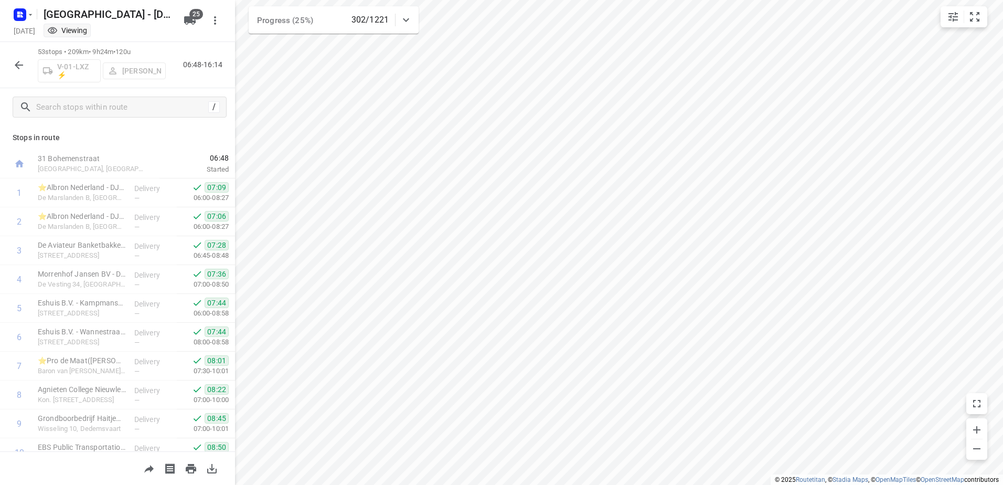
click at [10, 64] on button "button" at bounding box center [18, 65] width 21 height 21
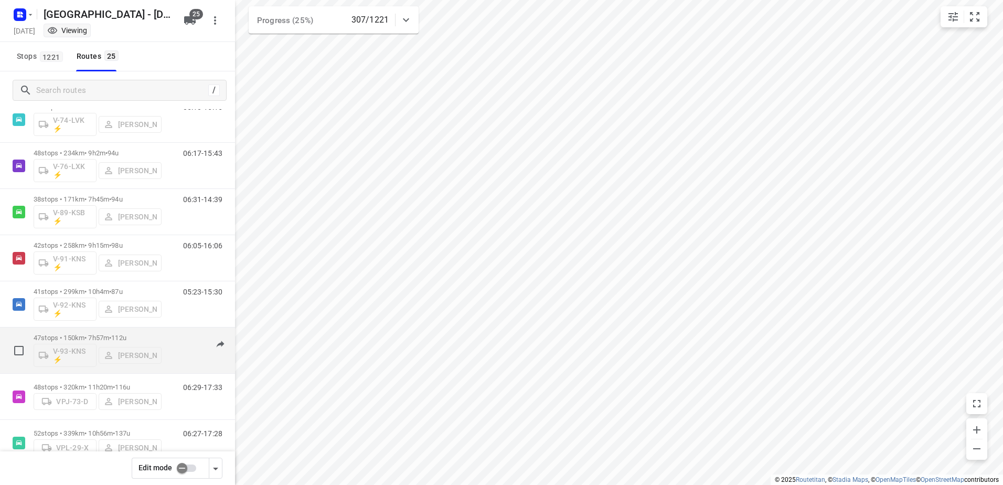
scroll to position [839, 0]
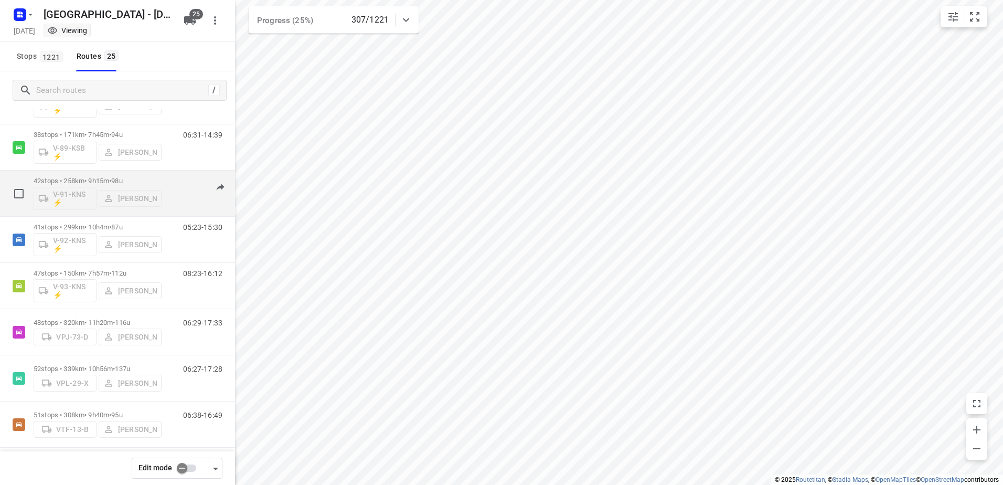
click at [96, 183] on p "42 stops • 258km • 9h15m • 98u" at bounding box center [98, 181] width 128 height 8
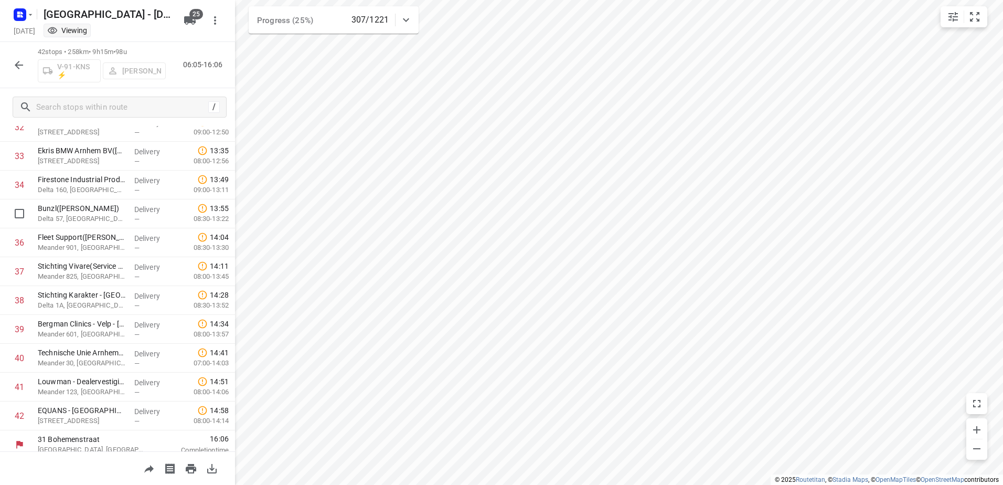
scroll to position [967, 0]
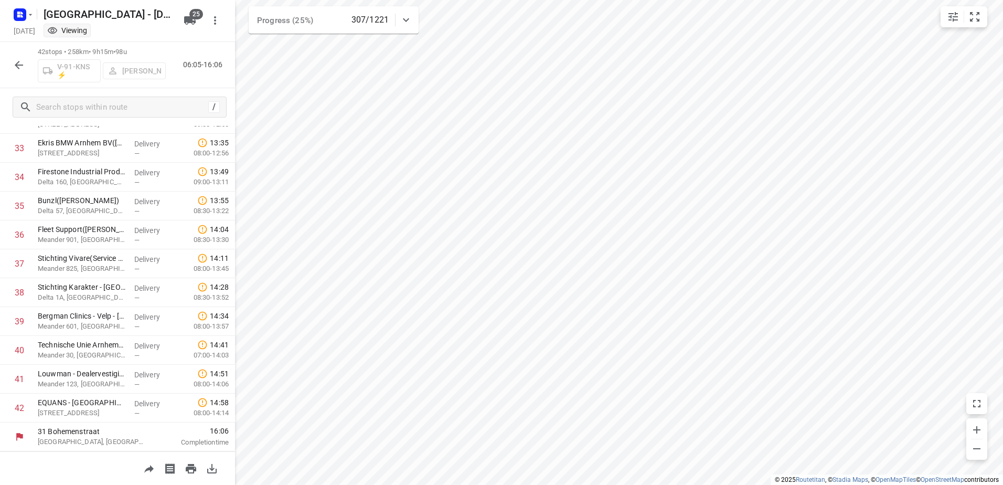
click at [22, 60] on icon "button" at bounding box center [19, 65] width 13 height 13
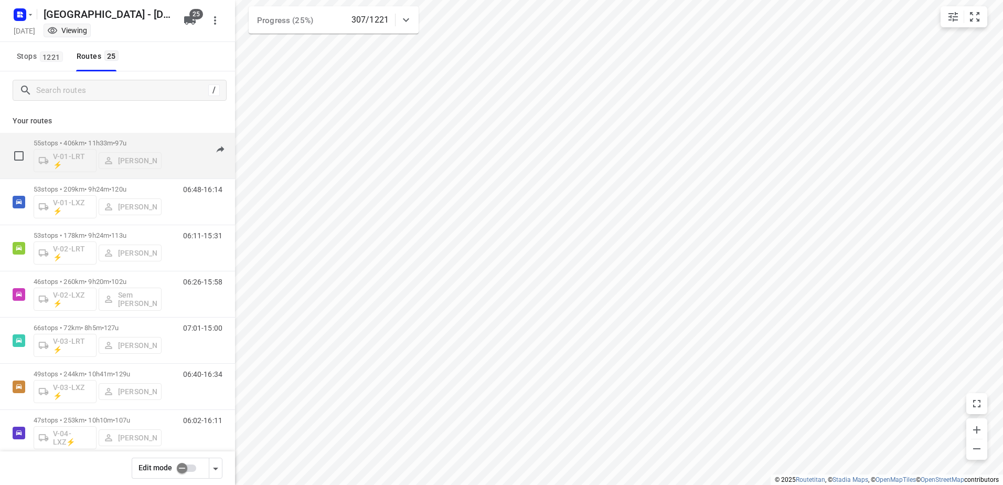
click at [93, 141] on p "55 stops • 406km • 11h33m • 97u" at bounding box center [98, 143] width 128 height 8
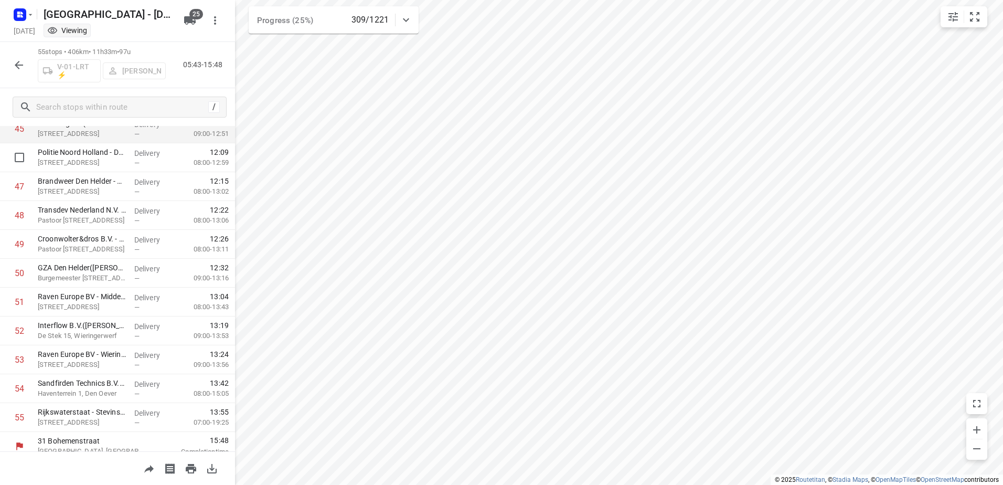
scroll to position [1342, 0]
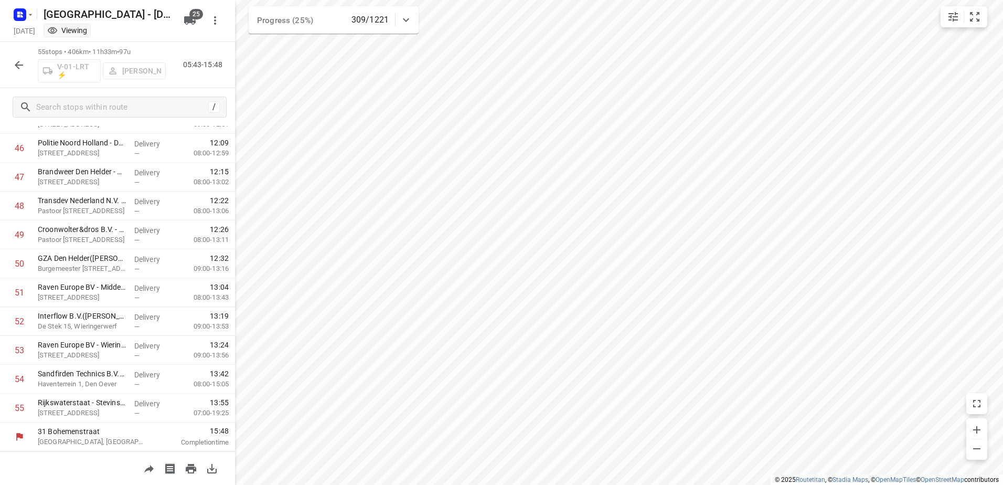
click at [18, 65] on icon "button" at bounding box center [19, 65] width 8 height 8
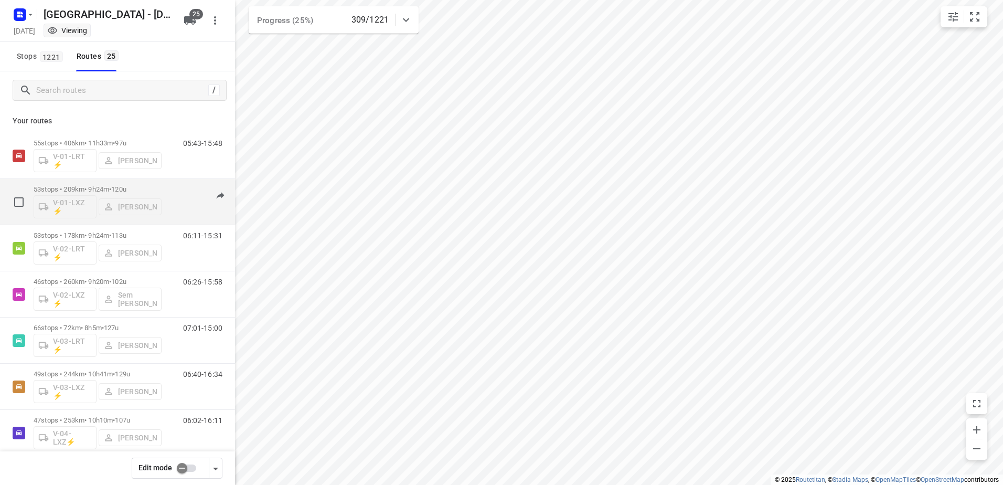
click at [99, 185] on p "53 stops • 209km • 9h24m • 120u" at bounding box center [98, 189] width 128 height 8
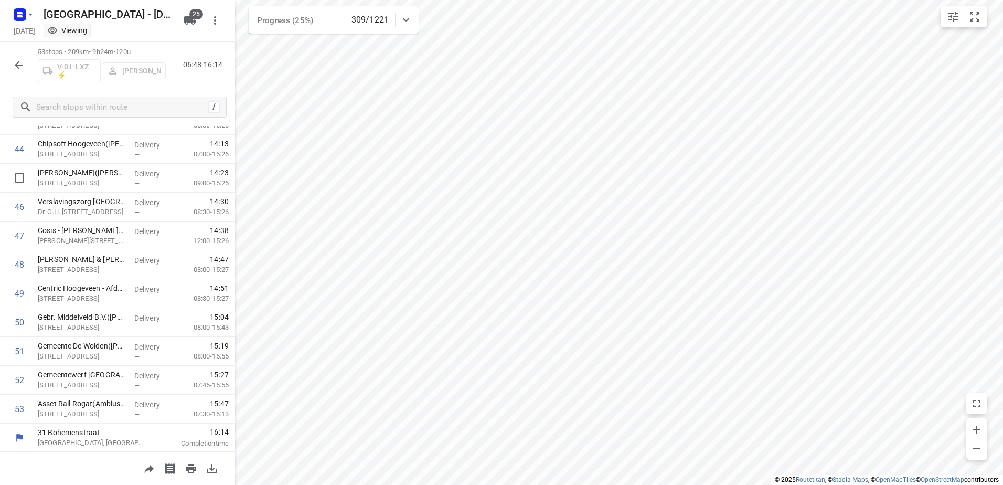
scroll to position [1285, 0]
click at [12, 62] on button "button" at bounding box center [18, 65] width 21 height 21
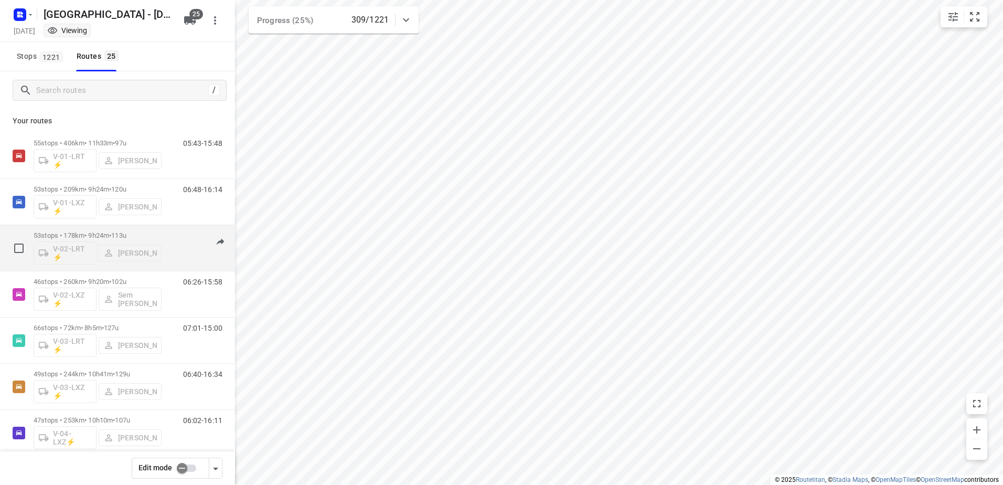
click at [100, 228] on div "53 stops • 178km • 9h24m • 113u V-02-LRT ⚡ [PERSON_NAME]" at bounding box center [98, 248] width 128 height 44
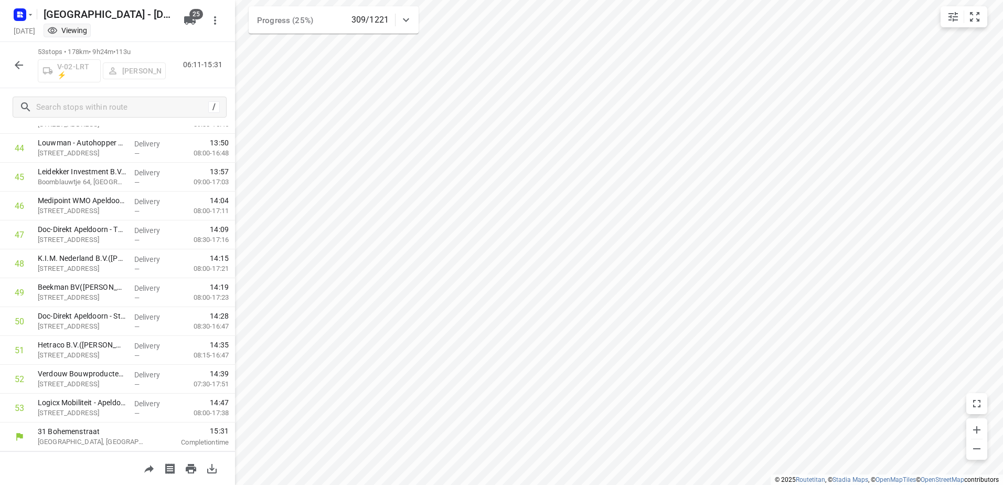
click at [22, 62] on icon "button" at bounding box center [19, 65] width 13 height 13
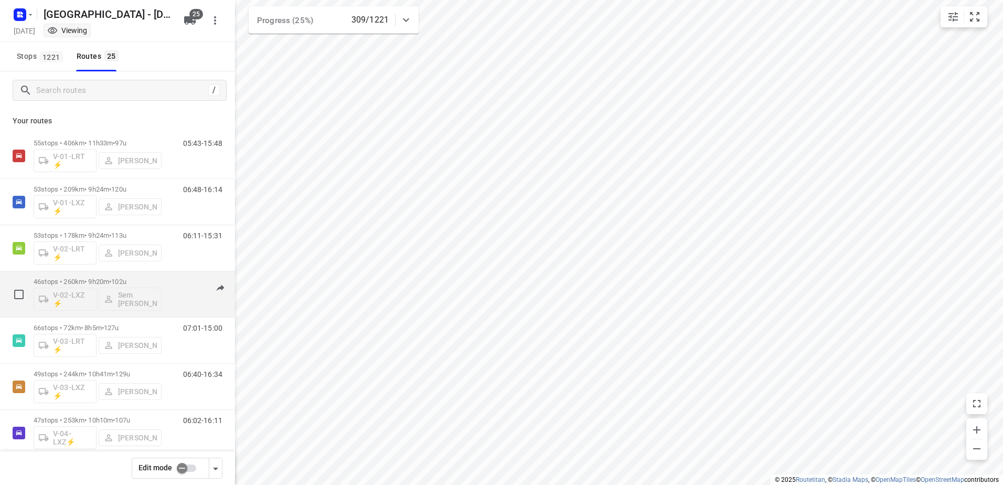
click at [89, 280] on p "46 stops • 260km • 9h20m • 102u" at bounding box center [98, 281] width 128 height 8
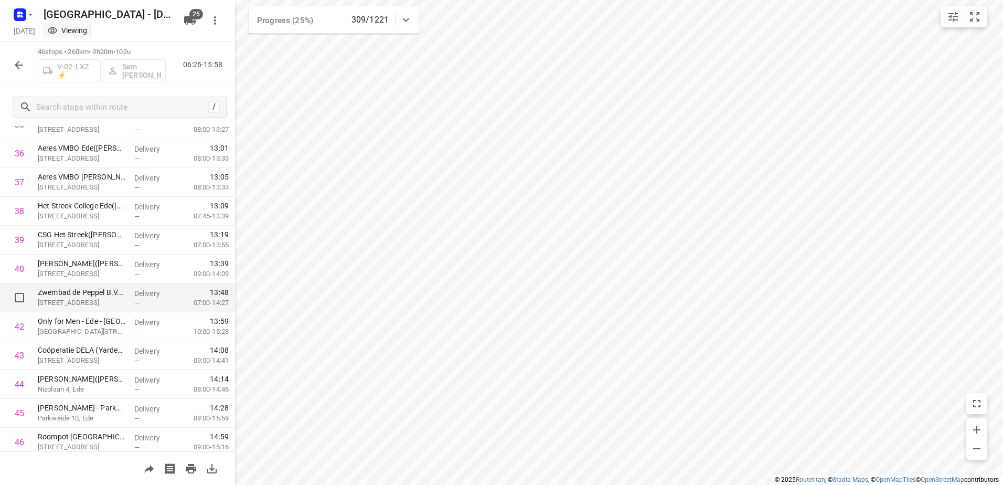
scroll to position [1083, 0]
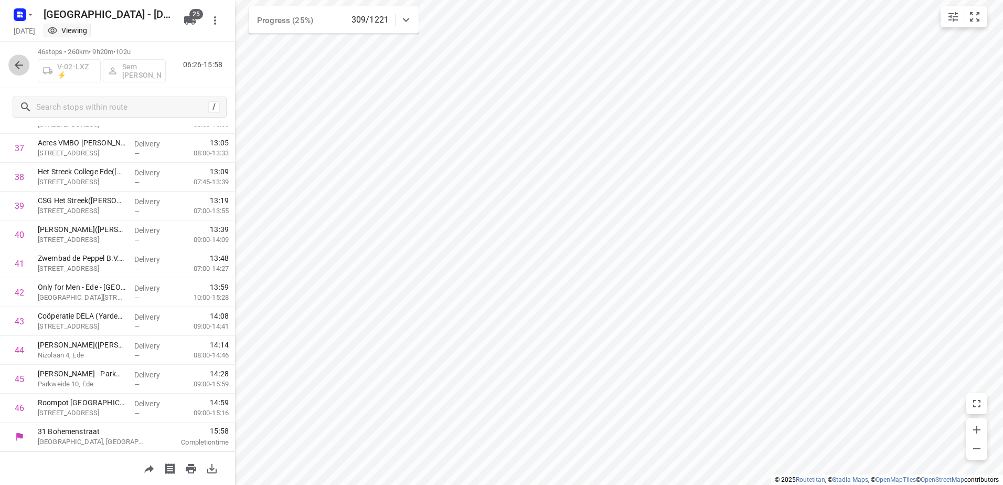
click at [16, 66] on icon "button" at bounding box center [19, 65] width 8 height 8
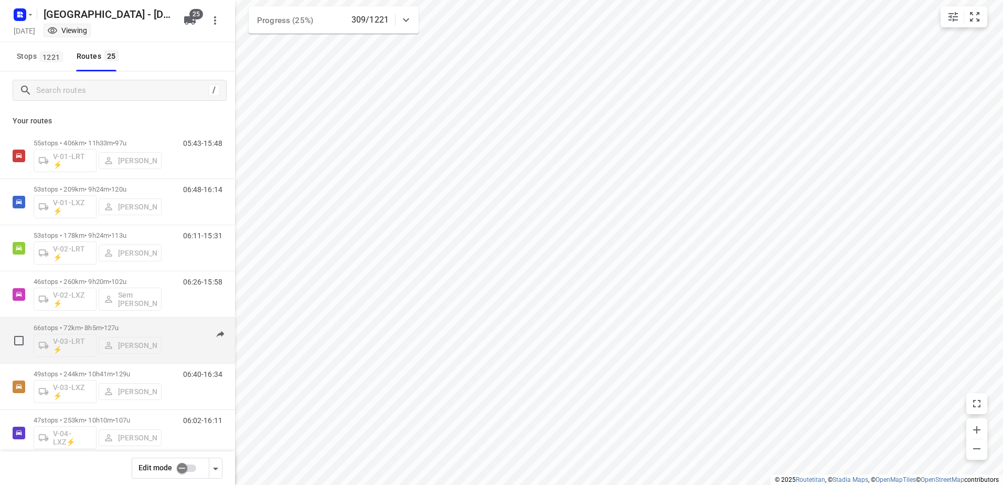
click at [100, 330] on p "66 stops • 72km • 8h5m • 127u" at bounding box center [98, 328] width 128 height 8
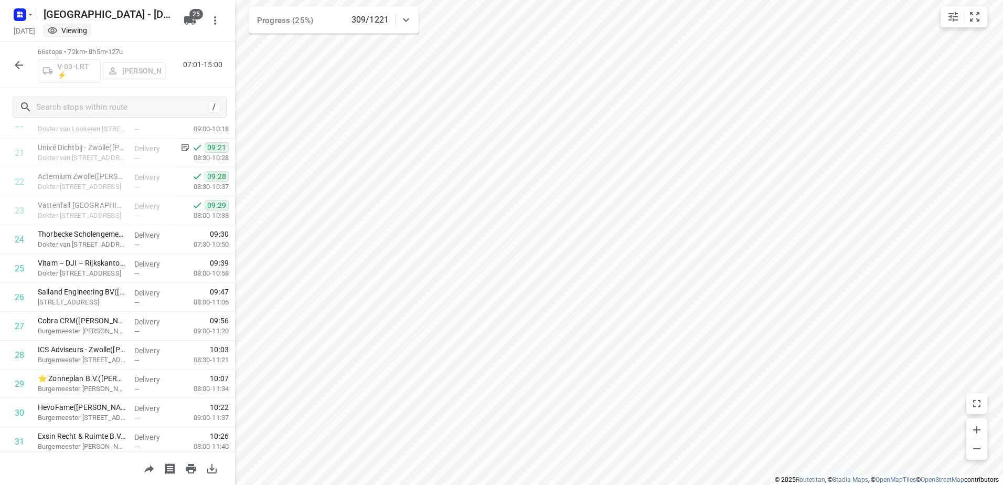
scroll to position [611, 0]
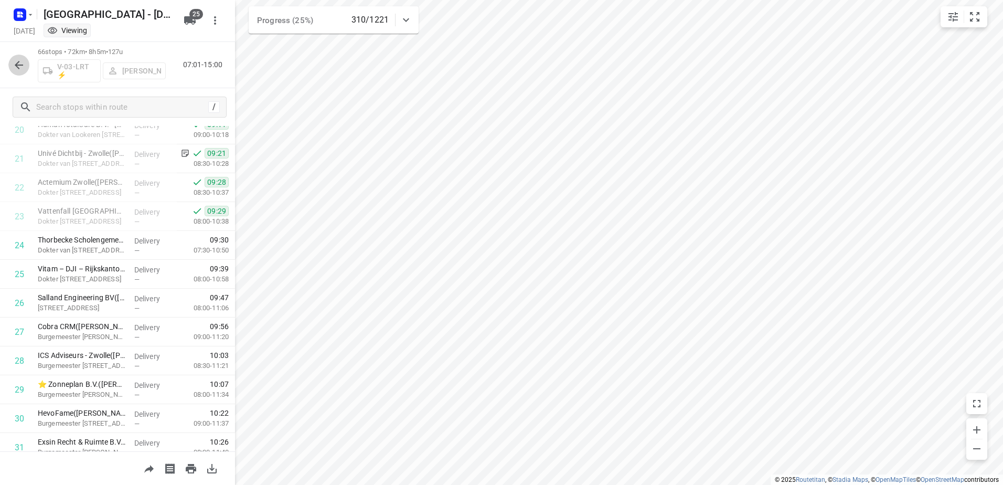
click at [21, 64] on icon "button" at bounding box center [19, 65] width 13 height 13
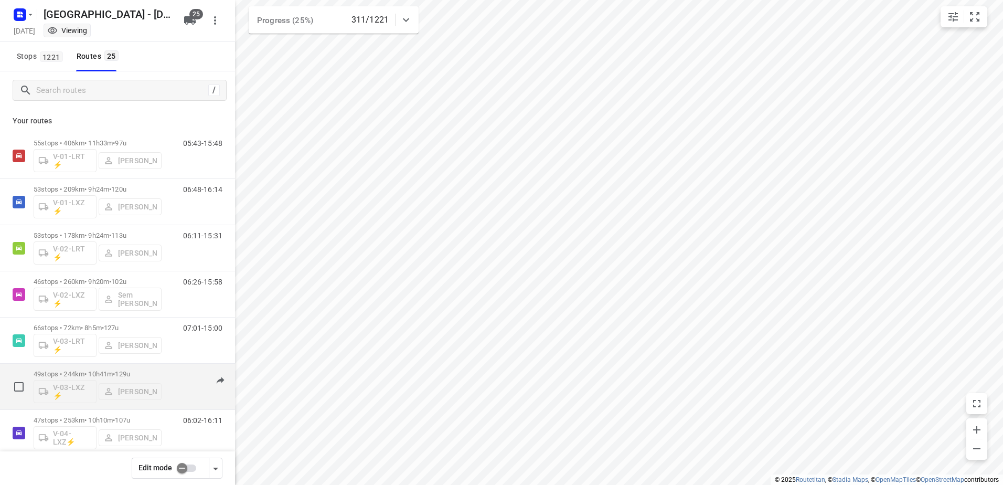
click at [80, 373] on p "49 stops • 244km • 10h41m • 129u" at bounding box center [98, 374] width 128 height 8
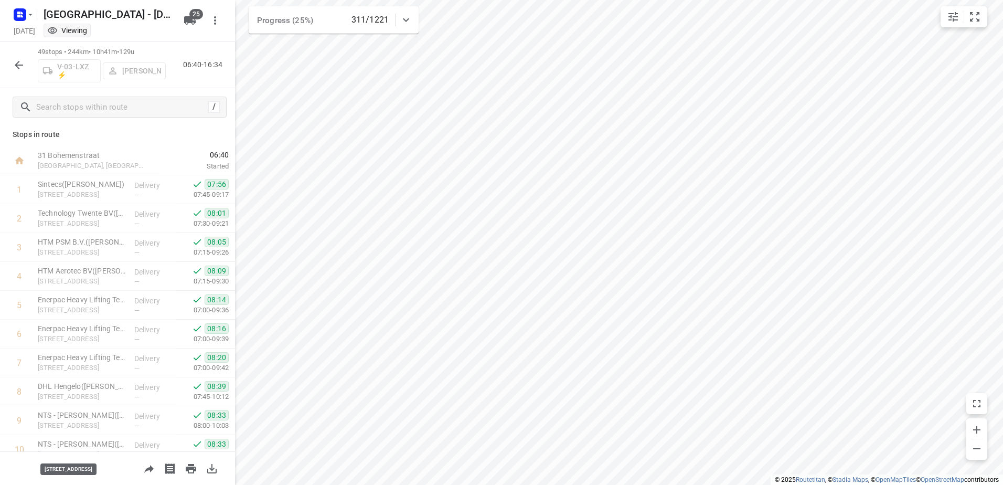
scroll to position [0, 0]
click at [17, 68] on icon "button" at bounding box center [19, 65] width 13 height 13
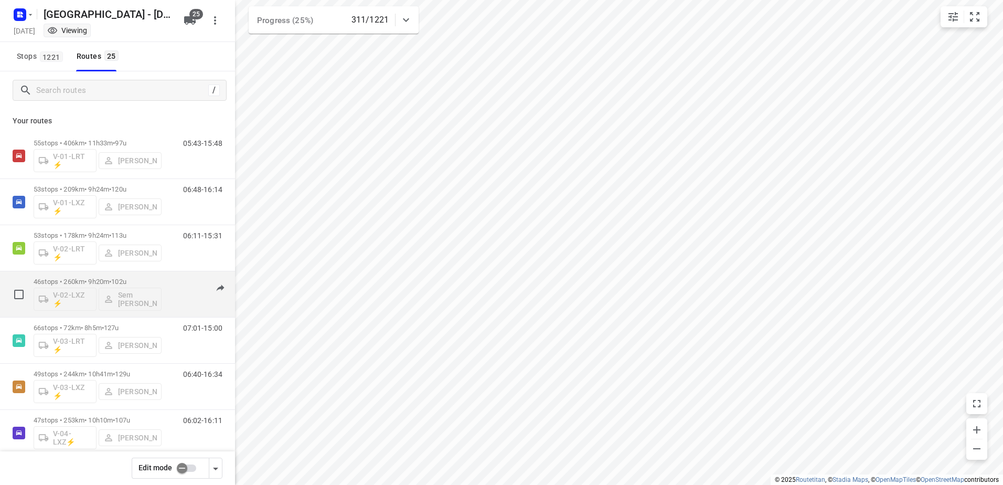
click at [96, 276] on div "46 stops • 260km • 9h20m • 102u V-02-LXZ ⚡ Sem [PERSON_NAME]" at bounding box center [98, 294] width 128 height 44
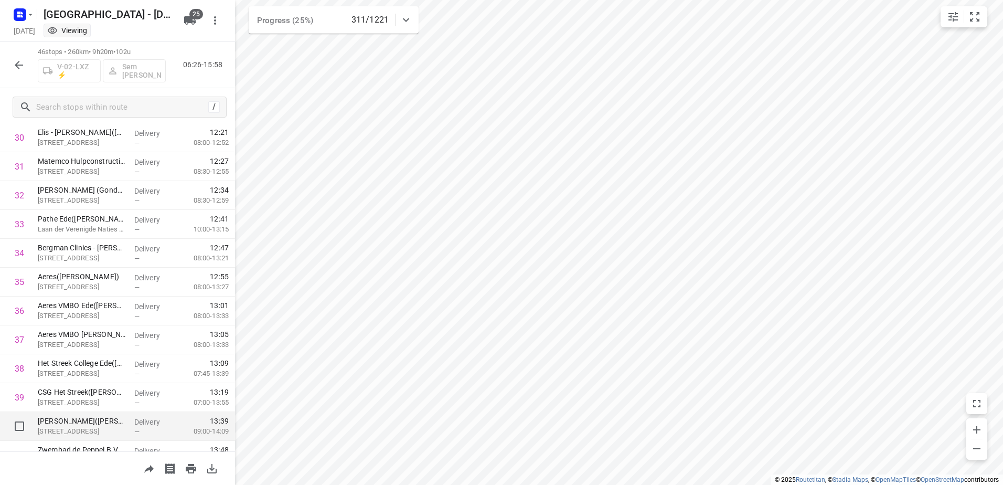
scroll to position [1083, 0]
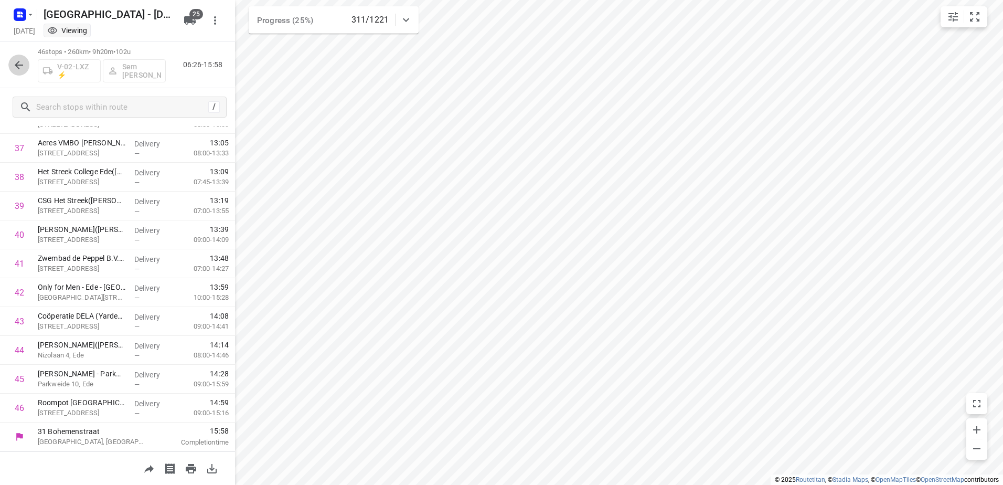
click at [12, 61] on button "button" at bounding box center [18, 65] width 21 height 21
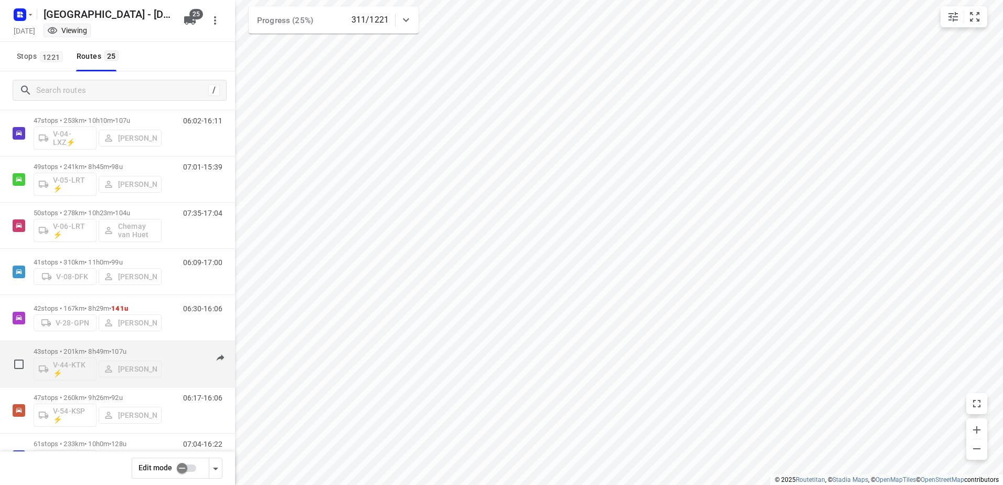
scroll to position [315, 0]
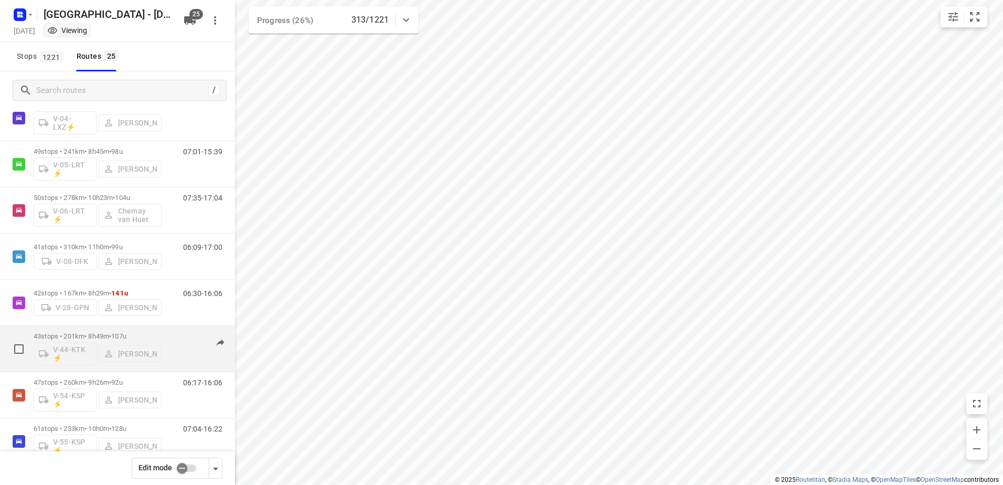
click at [85, 333] on p "43 stops • 201km • 8h49m • 107u" at bounding box center [98, 336] width 128 height 8
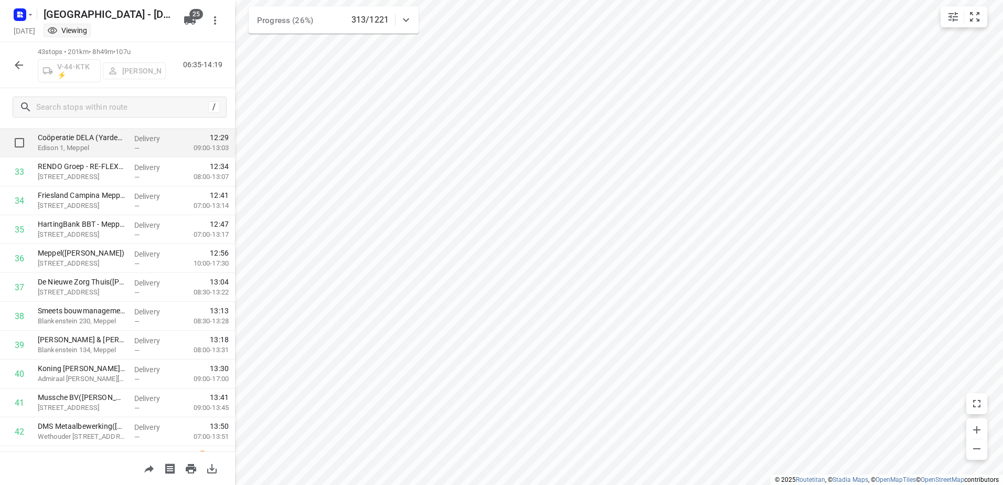
scroll to position [996, 0]
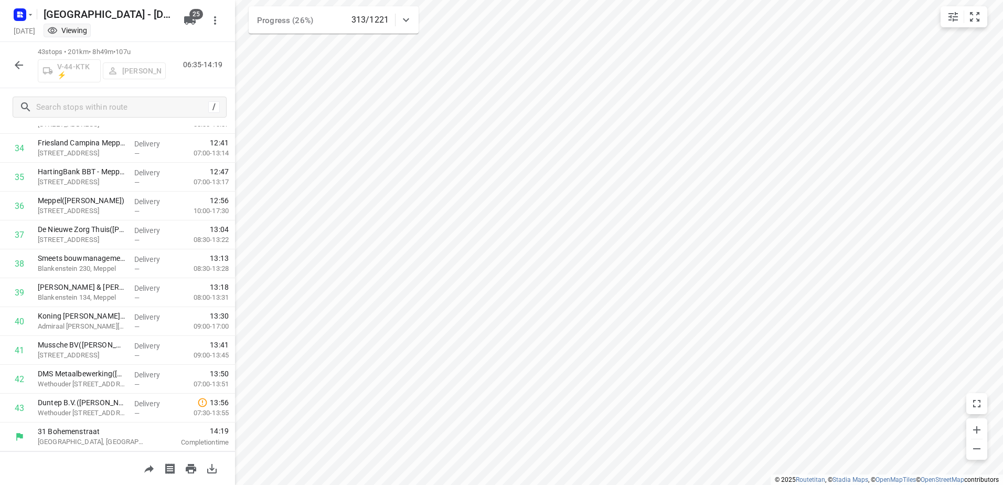
click at [26, 63] on button "button" at bounding box center [18, 65] width 21 height 21
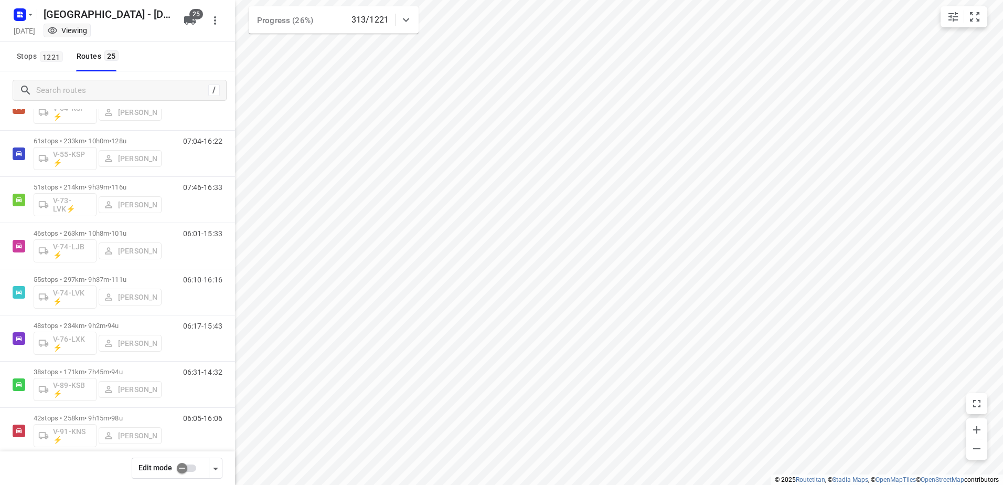
scroll to position [584, 0]
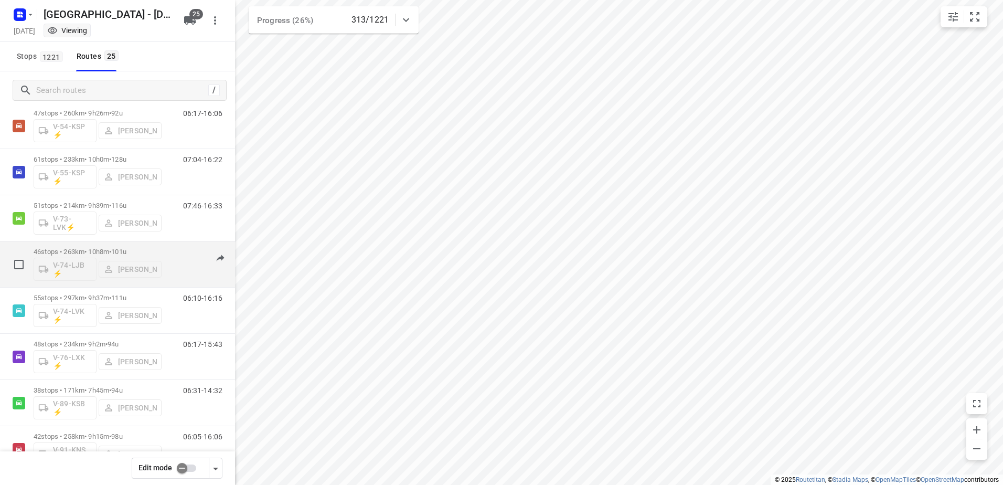
click at [99, 249] on p "46 stops • 263km • 10h8m • 101u" at bounding box center [98, 251] width 128 height 8
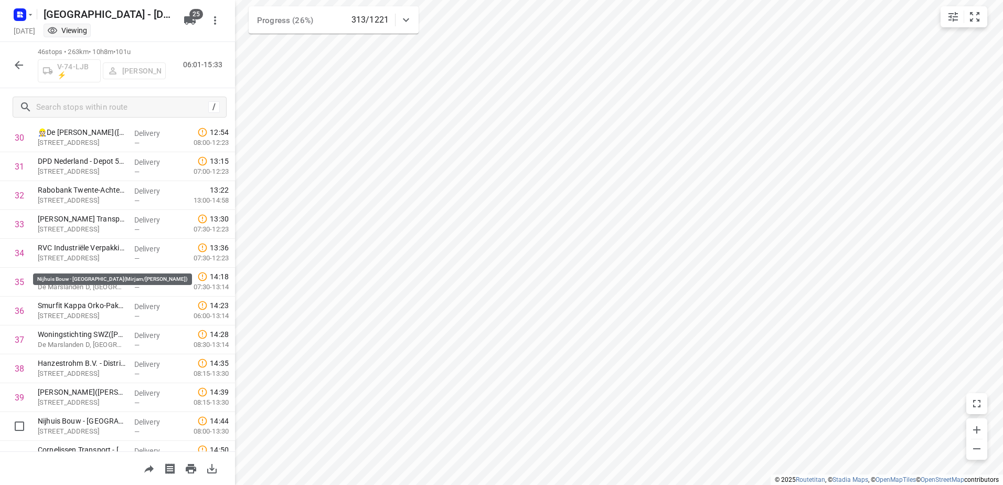
scroll to position [1083, 0]
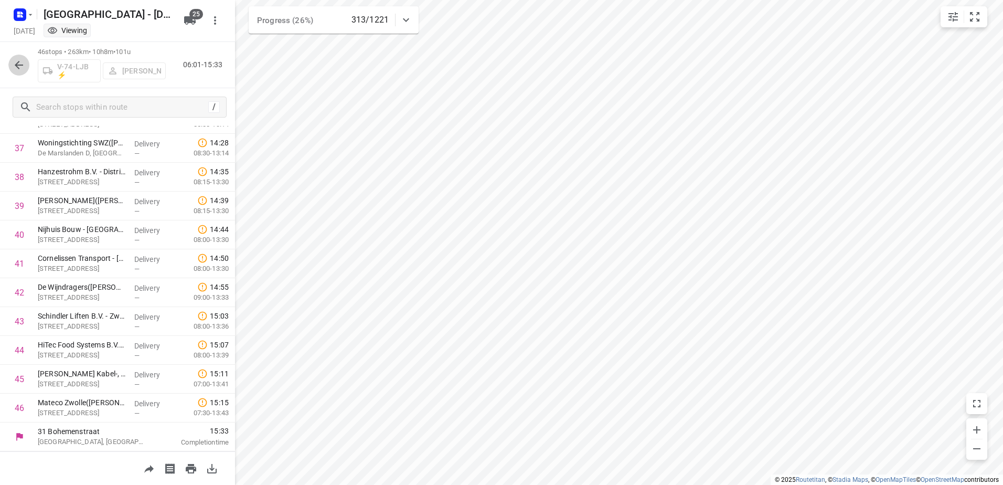
click at [13, 66] on icon "button" at bounding box center [19, 65] width 13 height 13
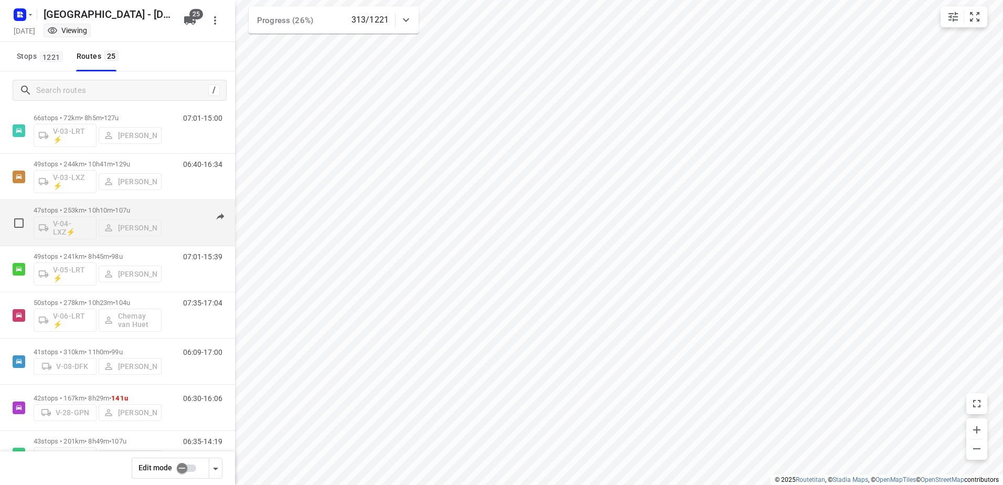
scroll to position [262, 0]
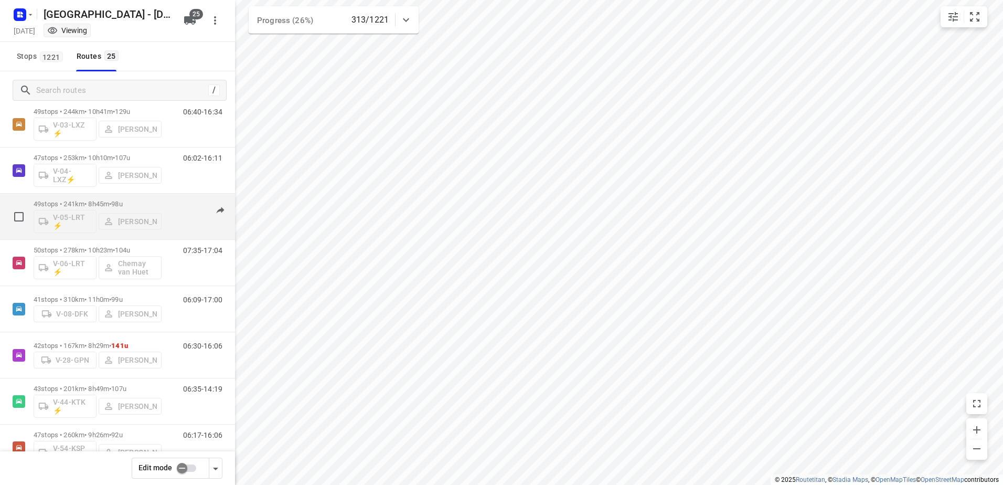
click at [87, 203] on p "49 stops • 241km • 8h45m • 98u" at bounding box center [98, 204] width 128 height 8
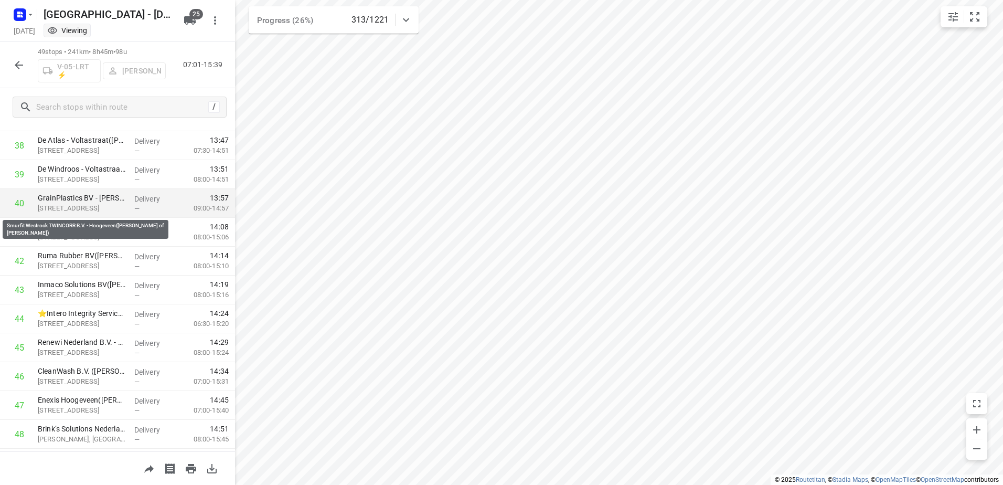
scroll to position [1169, 0]
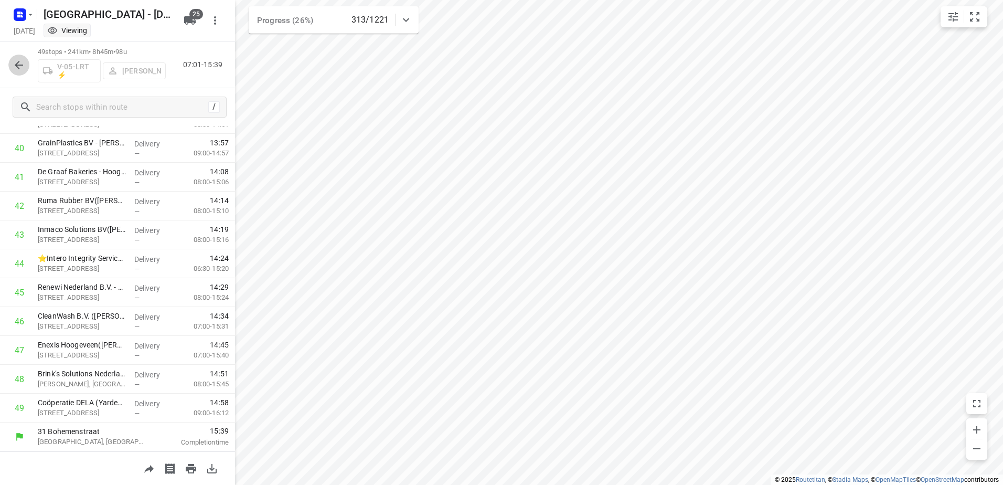
click at [12, 60] on button "button" at bounding box center [18, 65] width 21 height 21
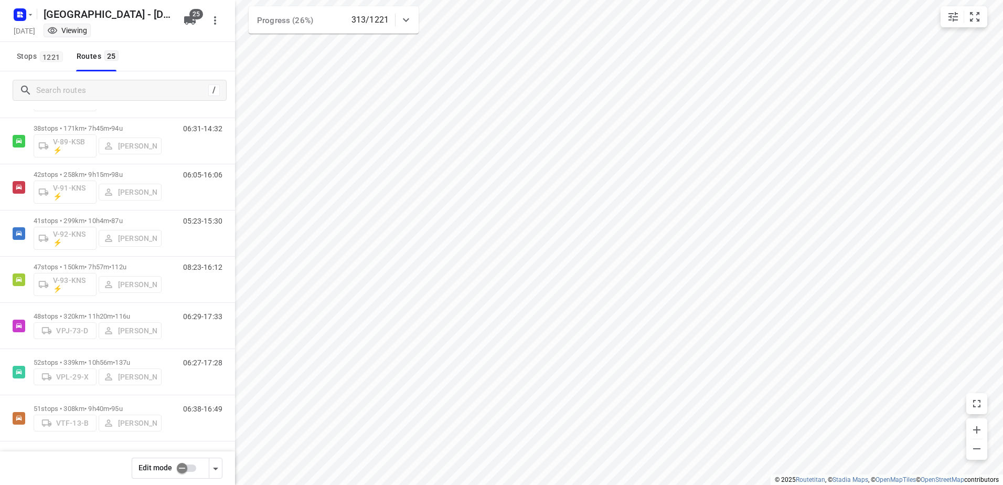
scroll to position [846, 0]
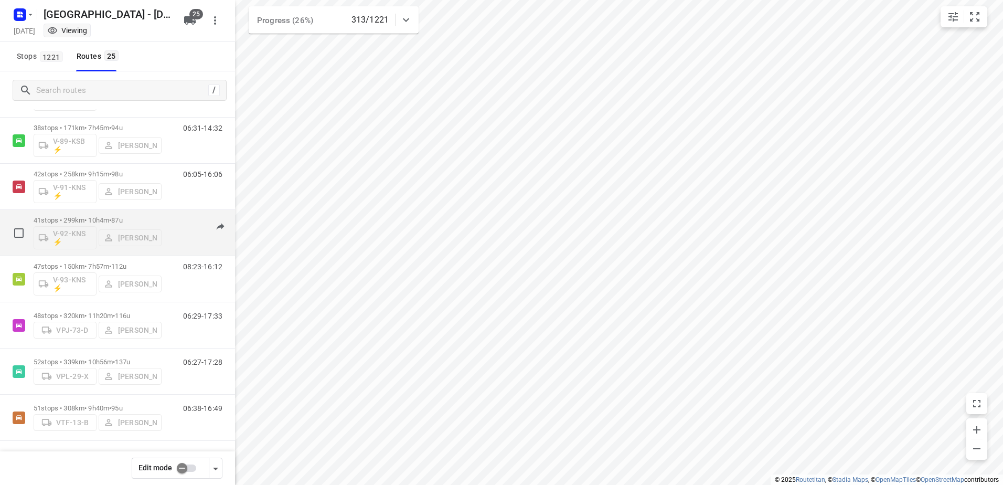
click at [97, 216] on p "41 stops • 299km • 10h4m • 87u" at bounding box center [98, 220] width 128 height 8
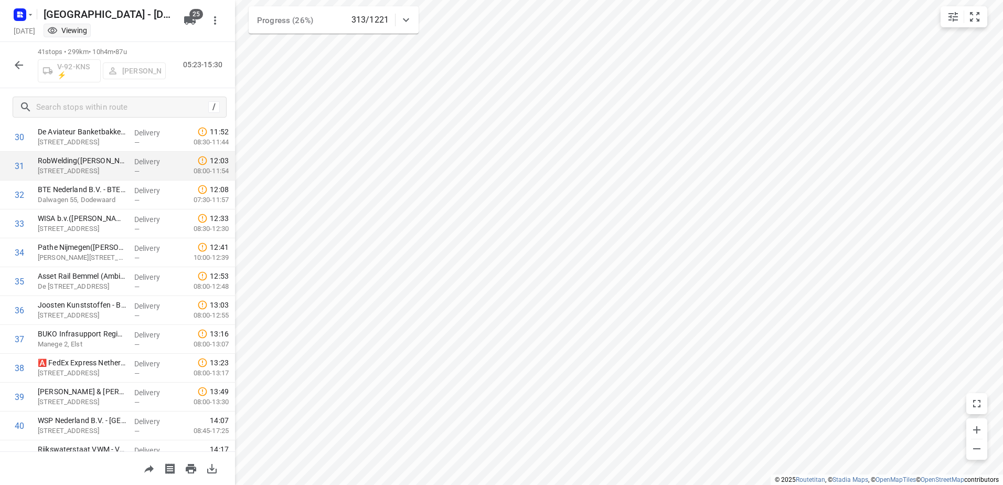
scroll to position [939, 0]
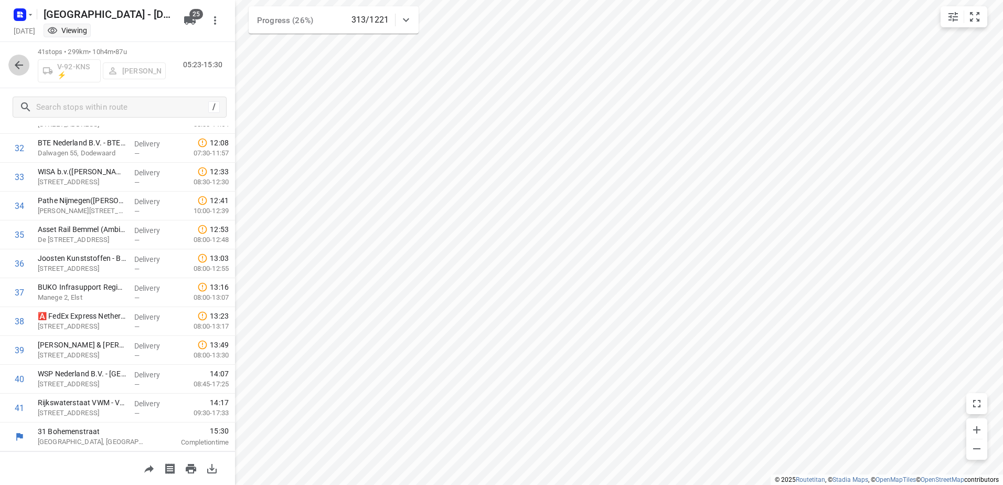
click at [26, 59] on button "button" at bounding box center [18, 65] width 21 height 21
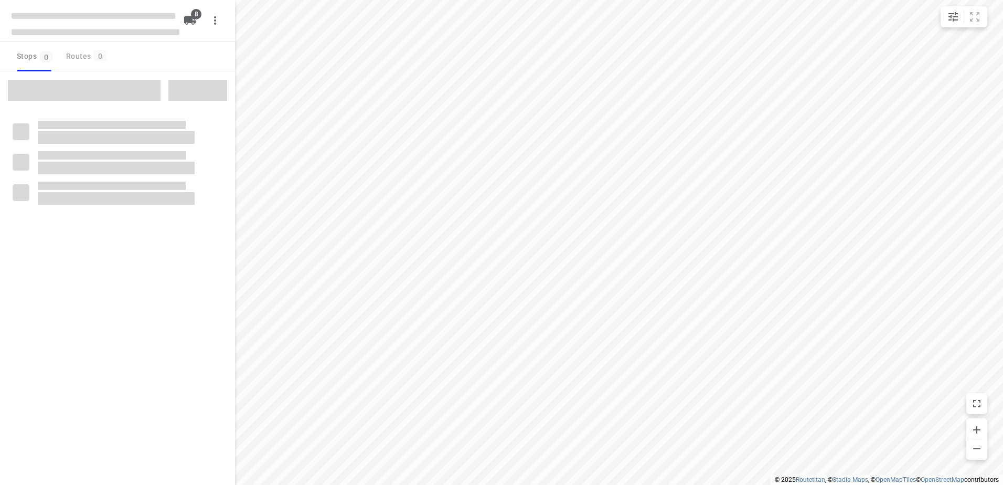
checkbox input "true"
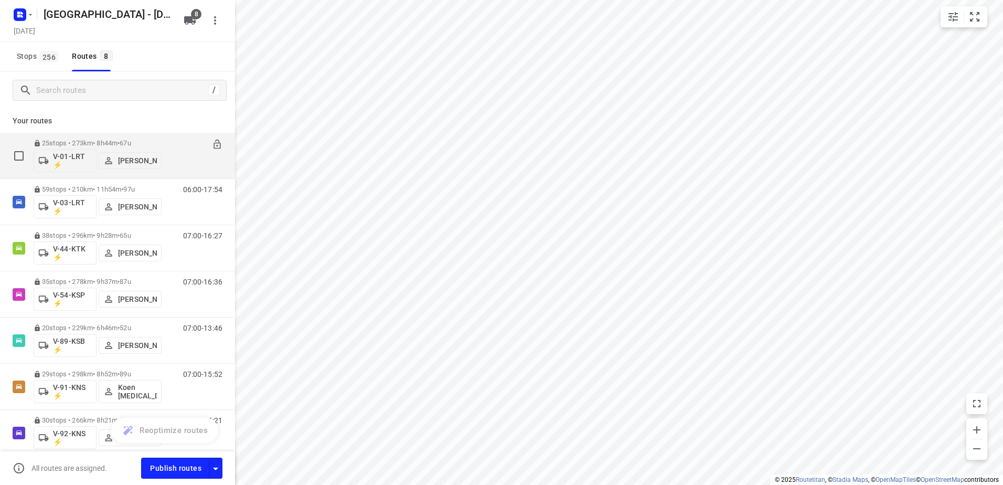
click at [119, 136] on div "25 stops • 273km • 8h44m • 67u V-01-LRT ⚡ [PERSON_NAME]" at bounding box center [98, 156] width 128 height 44
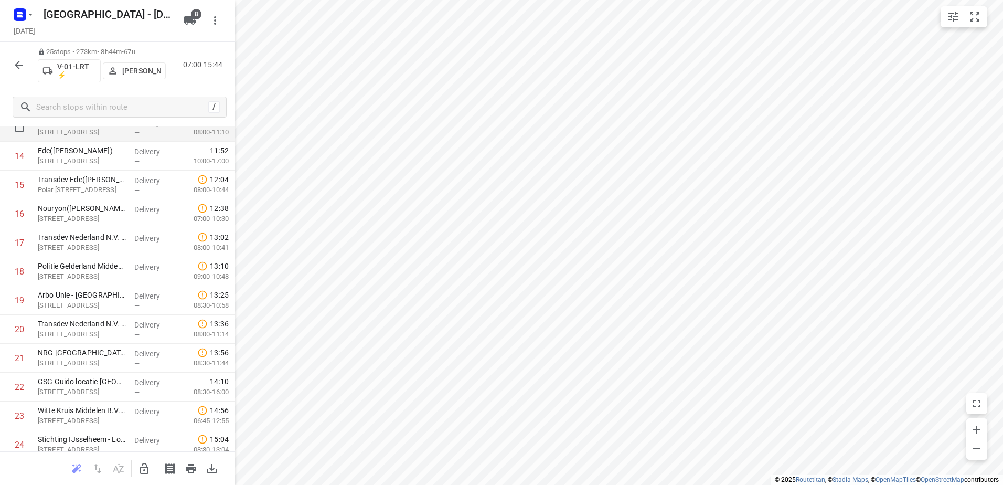
scroll to position [477, 0]
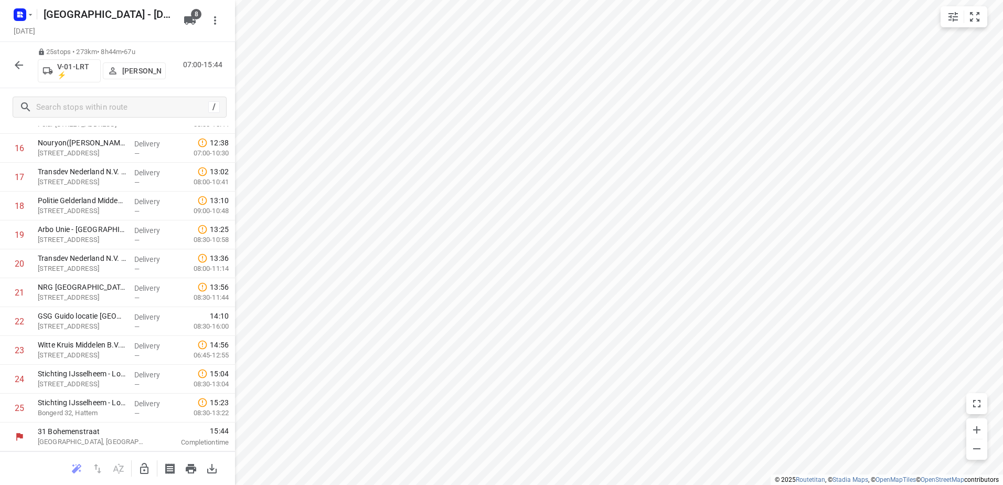
click at [22, 61] on icon "button" at bounding box center [19, 65] width 13 height 13
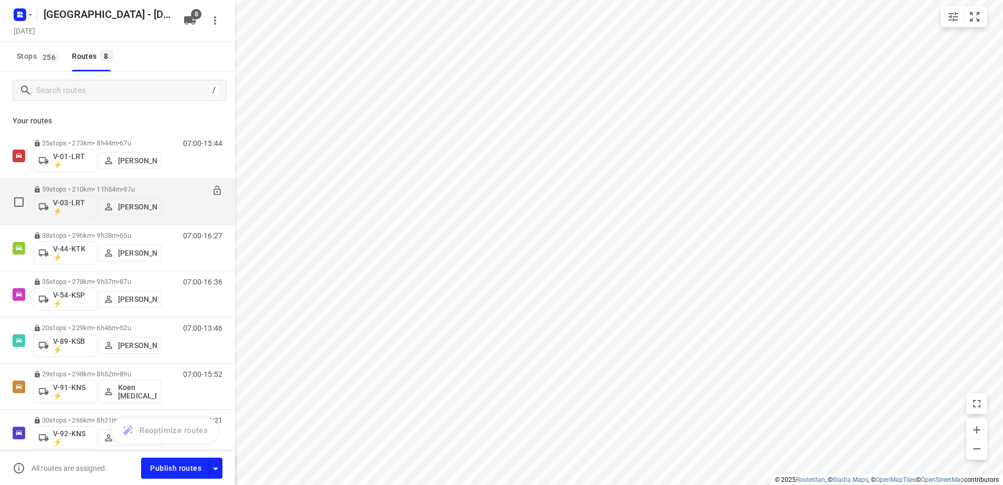
click at [92, 188] on p "59 stops • 210km • 11h54m • 97u" at bounding box center [98, 189] width 128 height 8
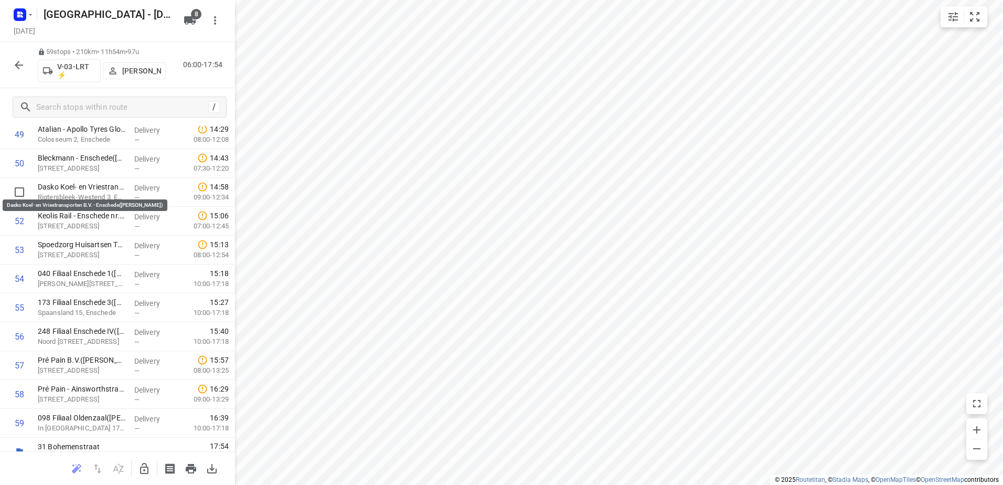
scroll to position [1458, 0]
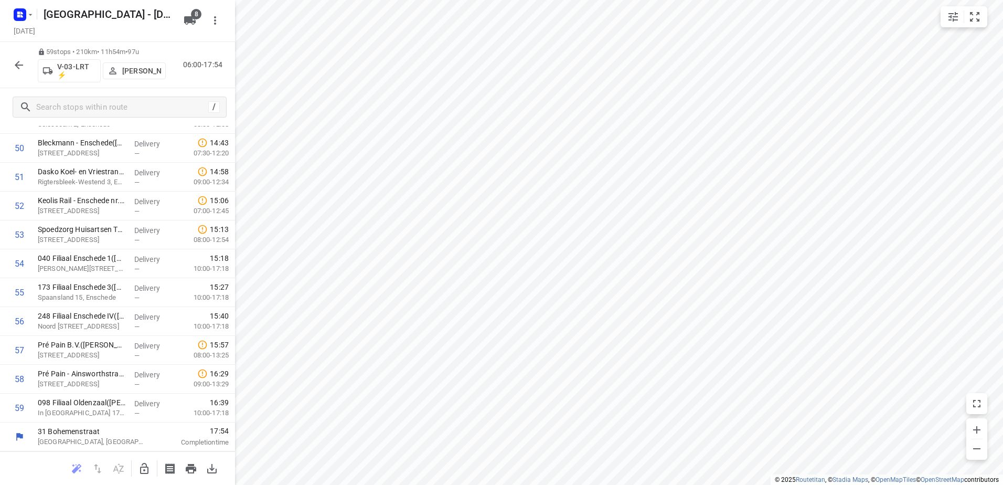
click at [22, 60] on icon "button" at bounding box center [19, 65] width 13 height 13
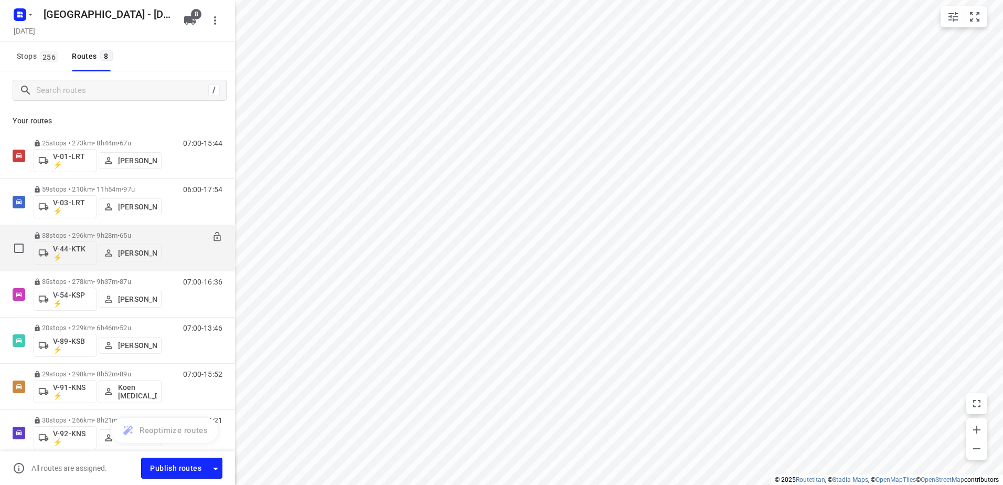
click at [88, 230] on div "38 stops • 296km • 9h28m • 65u V-44-KTK ⚡ Gera van de Vreugde" at bounding box center [98, 248] width 128 height 44
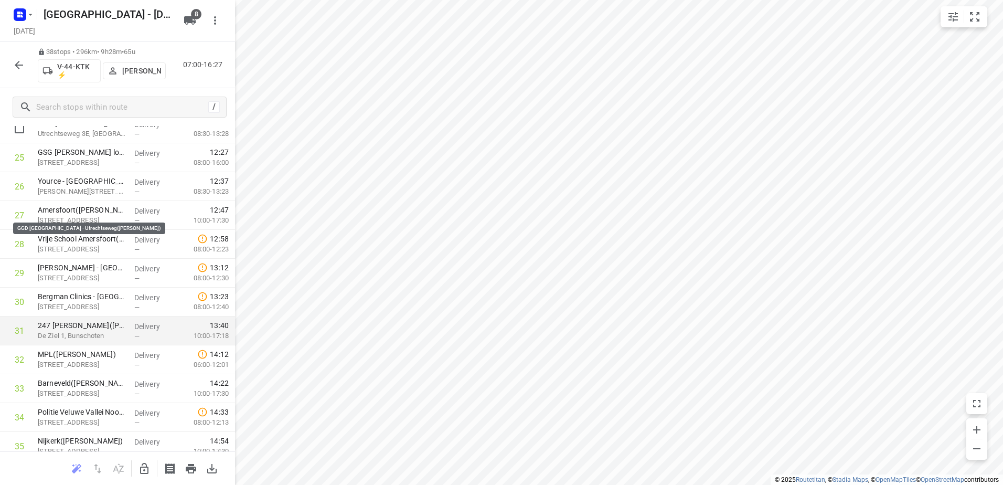
scroll to position [852, 0]
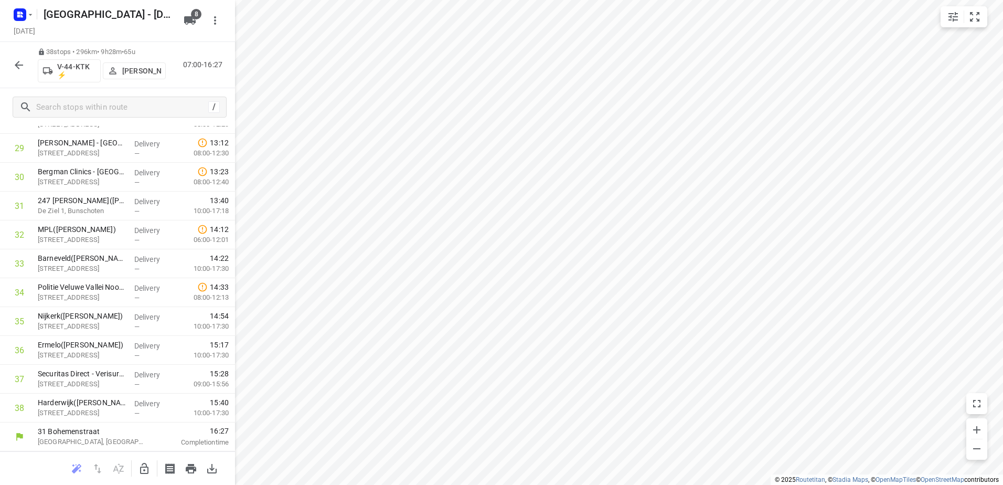
click at [17, 64] on icon "button" at bounding box center [19, 65] width 8 height 8
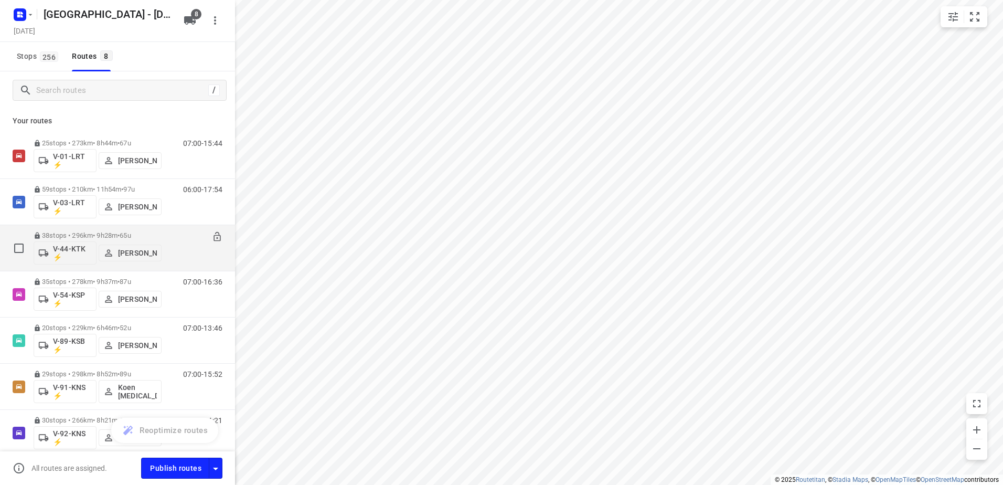
click at [88, 235] on p "38 stops • 296km • 9h28m • 65u" at bounding box center [98, 235] width 128 height 8
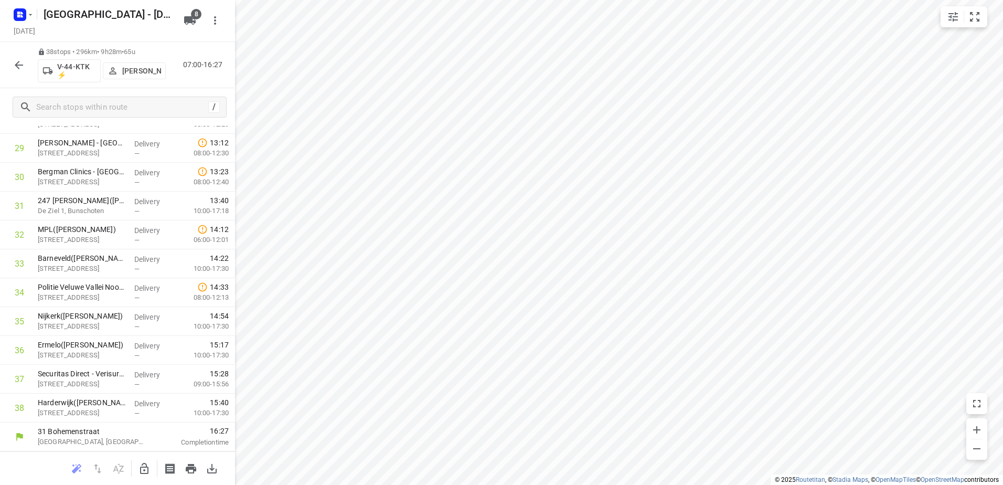
click at [14, 60] on icon "button" at bounding box center [19, 65] width 13 height 13
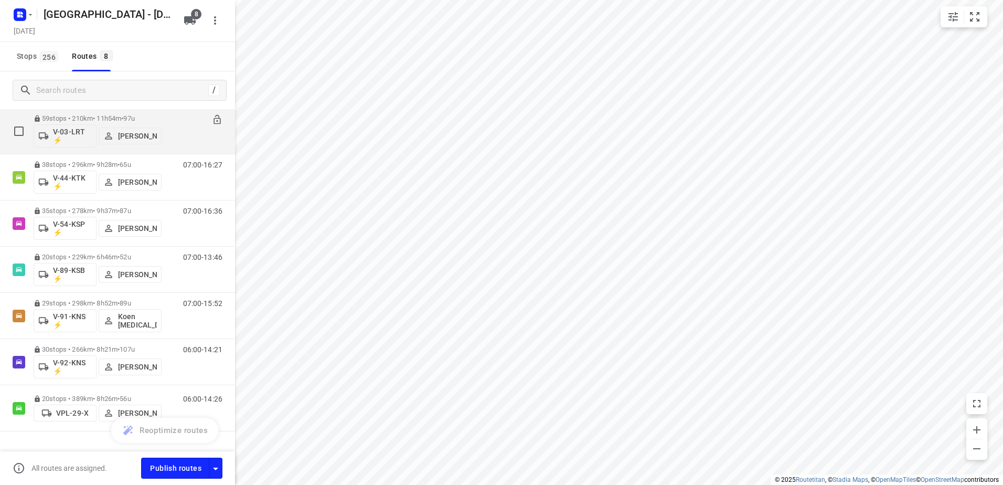
scroll to position [93, 0]
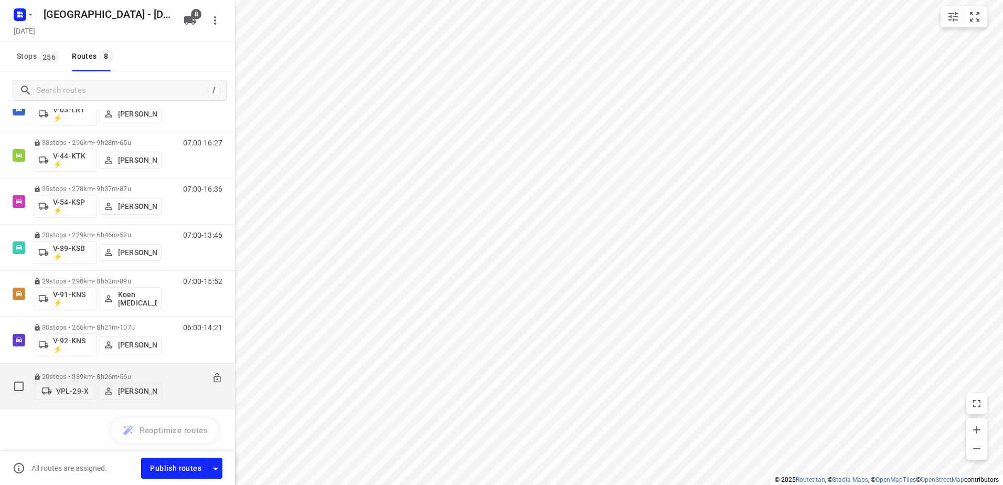
click at [96, 372] on p "20 stops • 389km • 8h26m • 56u" at bounding box center [98, 376] width 128 height 8
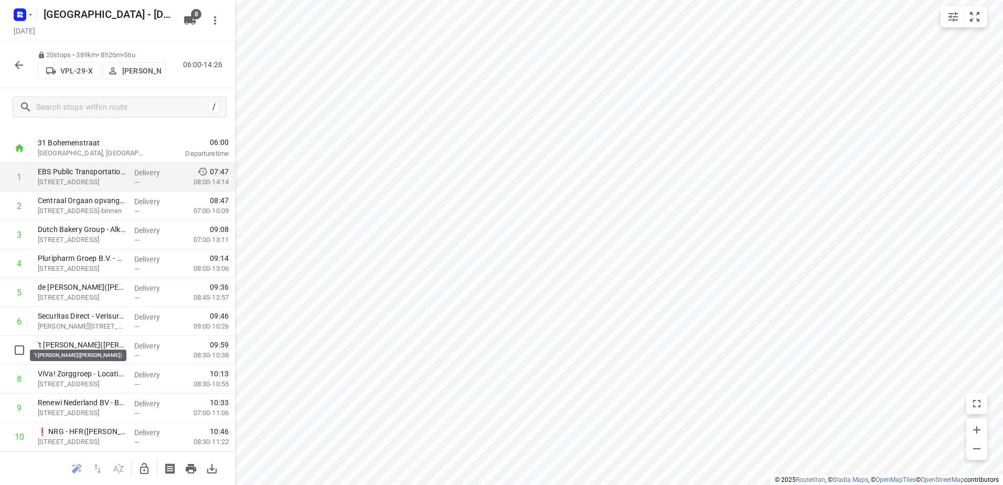
scroll to position [0, 0]
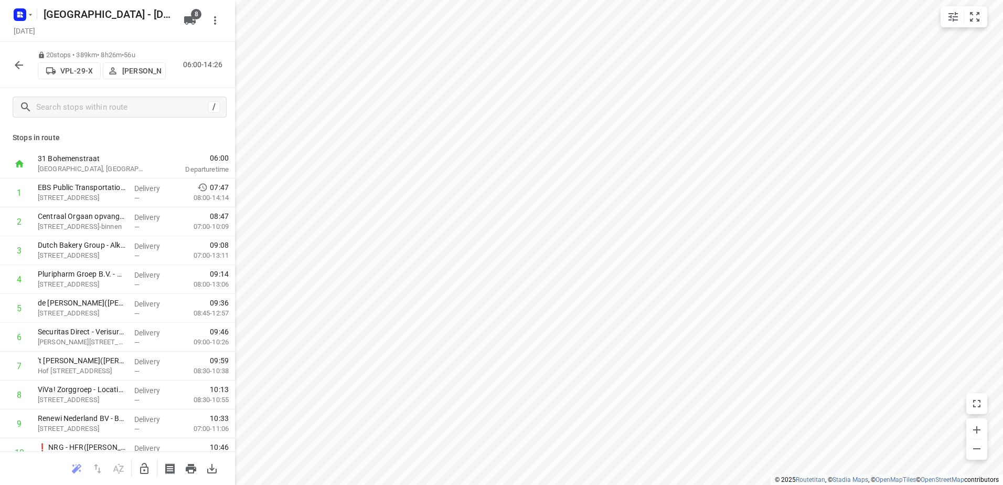
click at [30, 60] on div "20 stops • 389km • 8h26m • 56u VPL-29-X Alex Tryfonov 06:00-14:26" at bounding box center [117, 65] width 235 height 46
click at [15, 64] on icon "button" at bounding box center [19, 65] width 13 height 13
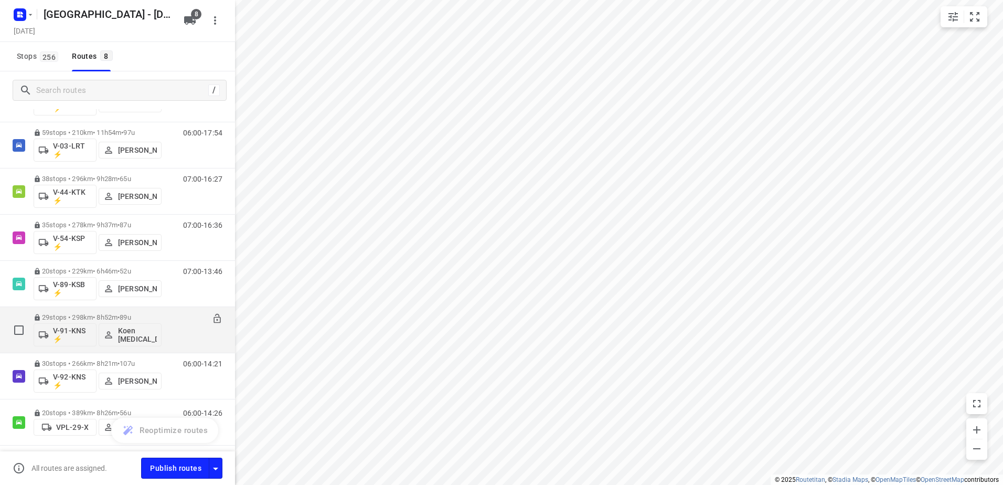
scroll to position [93, 0]
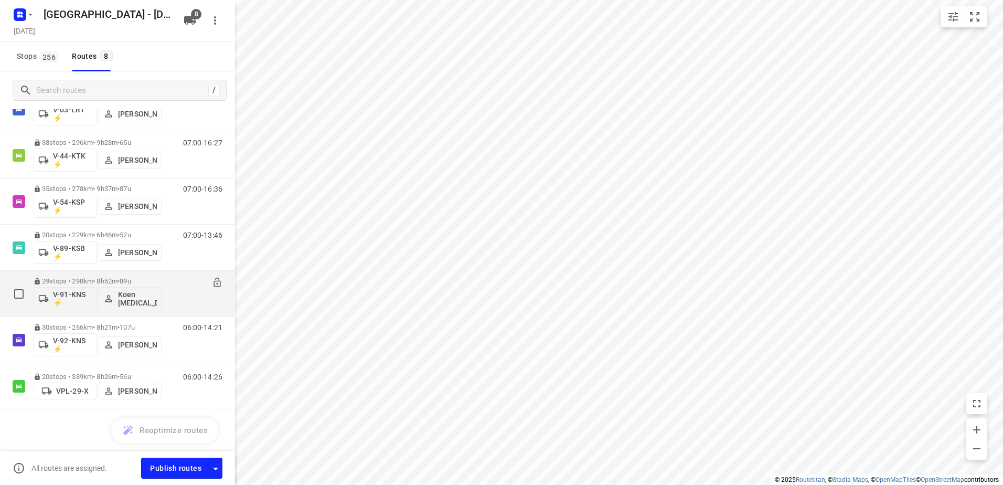
click at [82, 274] on div "29 stops • 298km • 8h52m • 89u V-91-KNS ⚡ Koen Logen" at bounding box center [98, 294] width 128 height 44
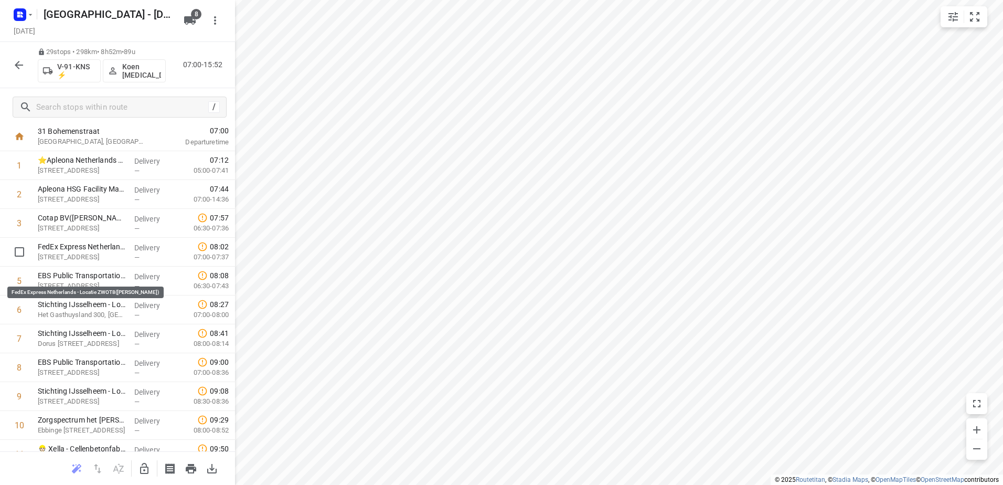
scroll to position [0, 0]
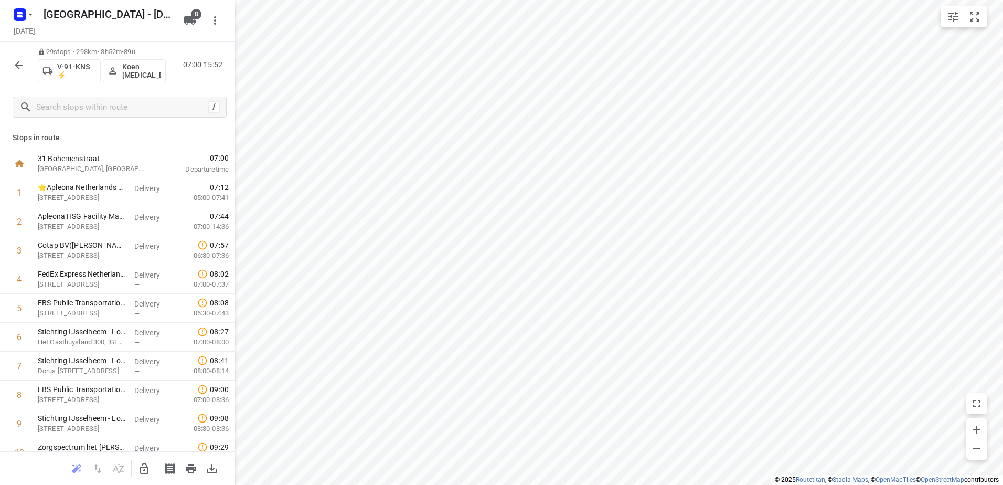
click at [12, 66] on button "button" at bounding box center [18, 65] width 21 height 21
